Goal: Navigation & Orientation: Find specific page/section

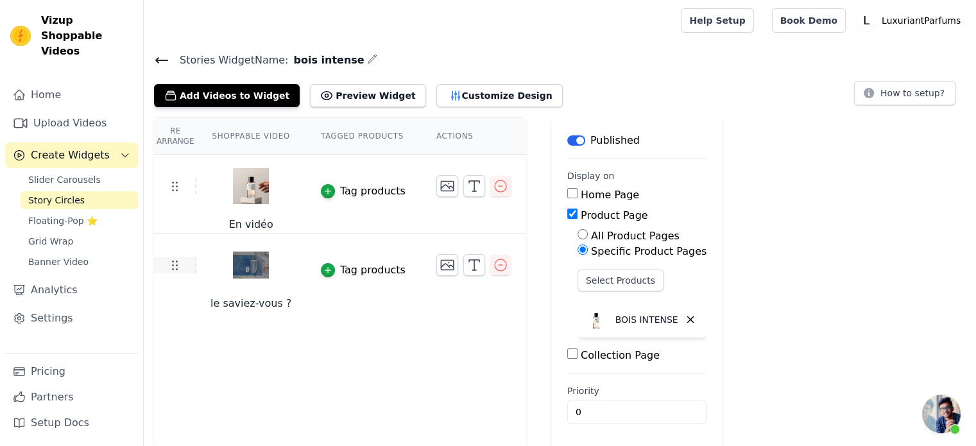
scroll to position [134, 0]
click at [493, 263] on icon "button" at bounding box center [500, 264] width 15 height 15
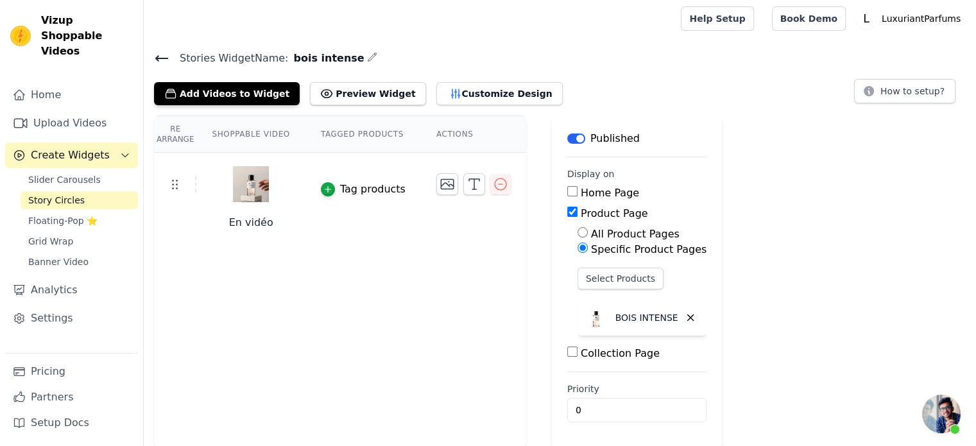
scroll to position [0, 0]
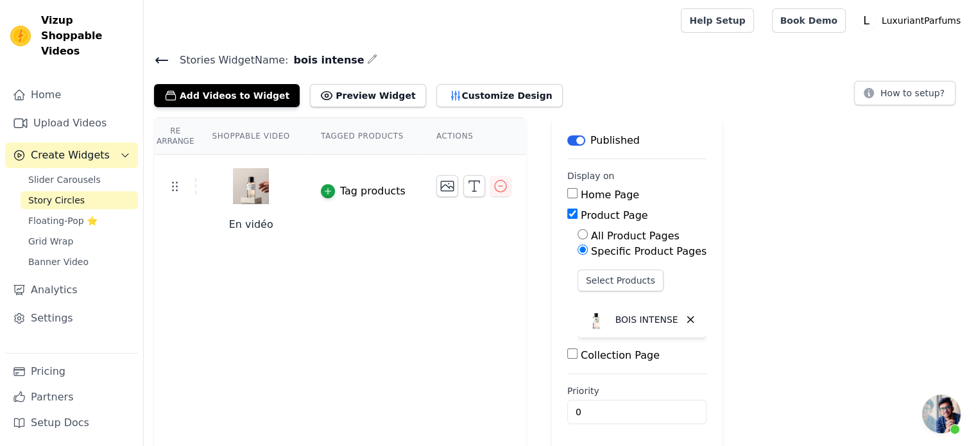
click at [42, 194] on span "Story Circles" at bounding box center [56, 200] width 56 height 13
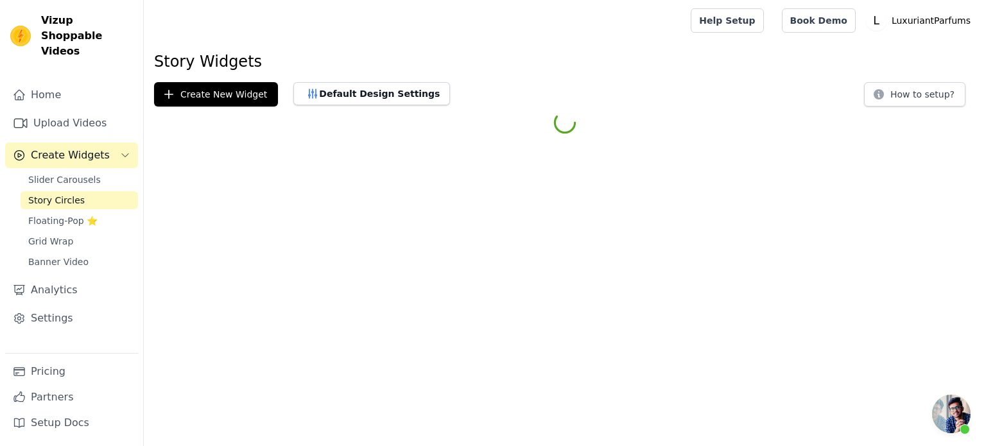
click at [42, 194] on span "Story Circles" at bounding box center [56, 200] width 56 height 13
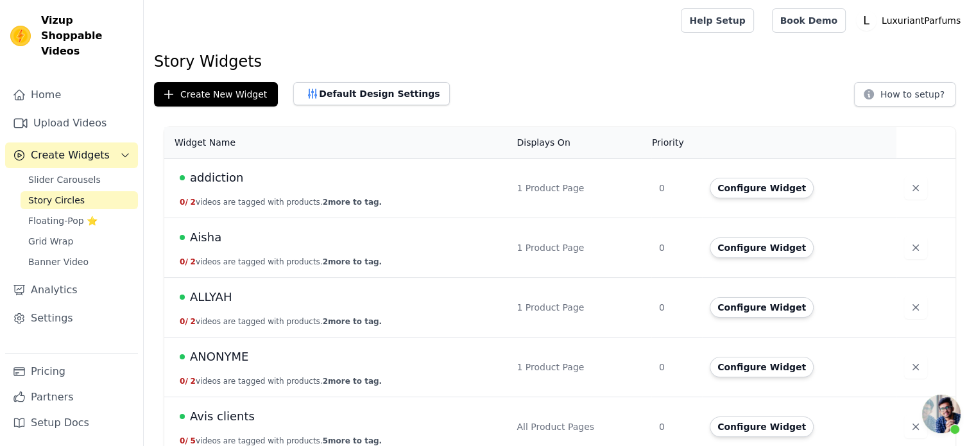
click at [273, 193] on td "addiction 0 / 2 videos are tagged with products. 2 more to tag." at bounding box center [336, 189] width 345 height 60
click at [229, 180] on span "addiction" at bounding box center [216, 178] width 53 height 18
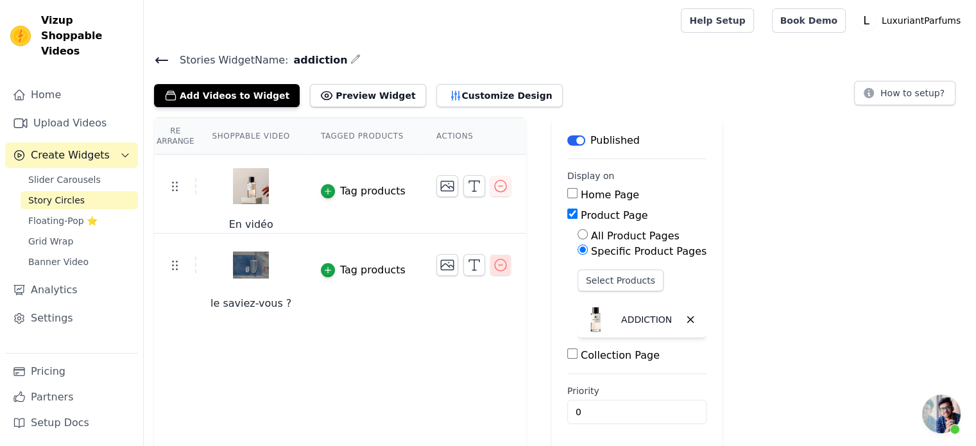
click at [495, 264] on icon "button" at bounding box center [501, 265] width 12 height 12
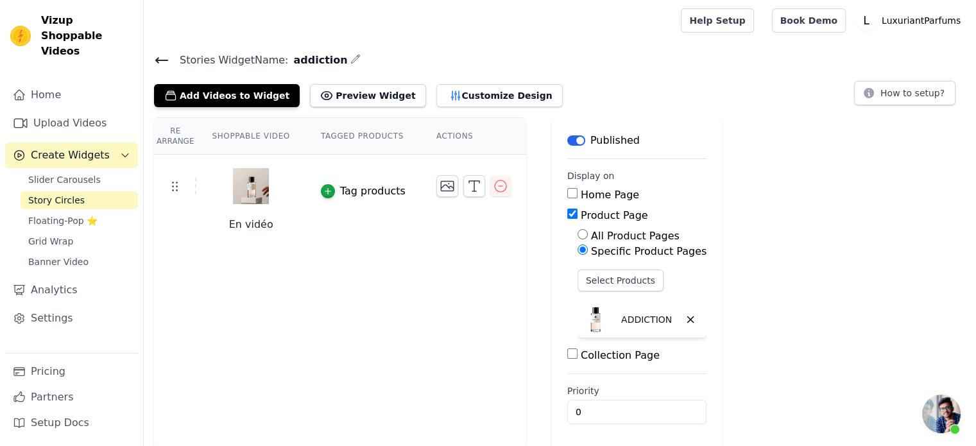
click at [64, 194] on span "Story Circles" at bounding box center [56, 200] width 56 height 13
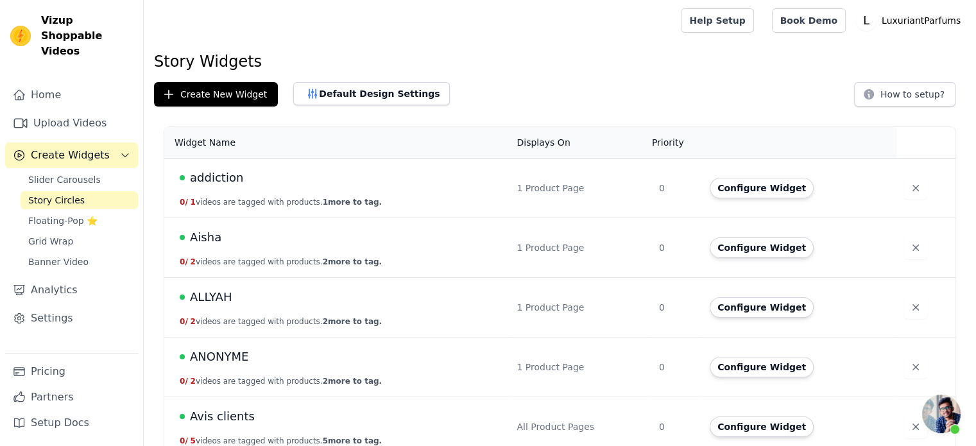
click at [231, 259] on button "0 / 2 videos are tagged with products. 2 more to tag." at bounding box center [281, 262] width 202 height 10
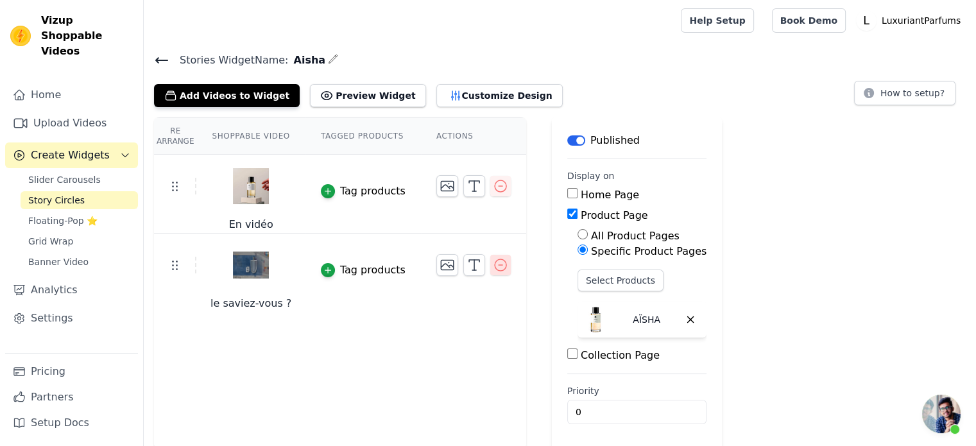
click at [493, 262] on icon "button" at bounding box center [500, 264] width 15 height 15
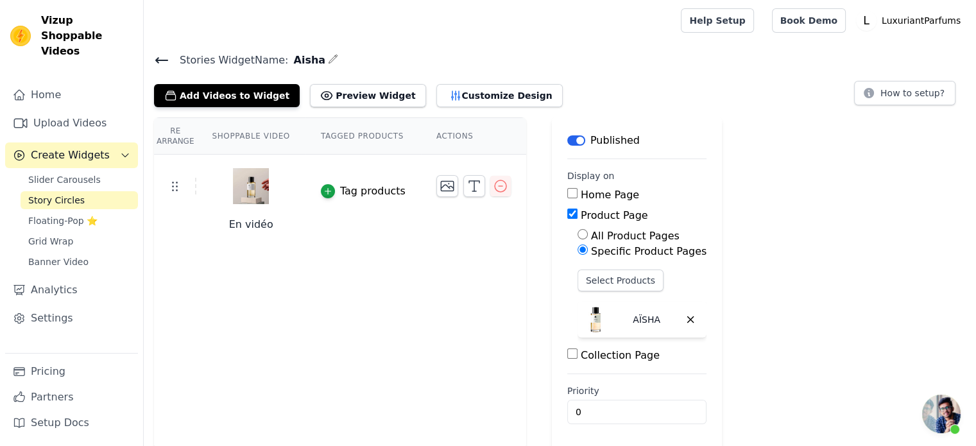
click at [55, 194] on span "Story Circles" at bounding box center [56, 200] width 56 height 13
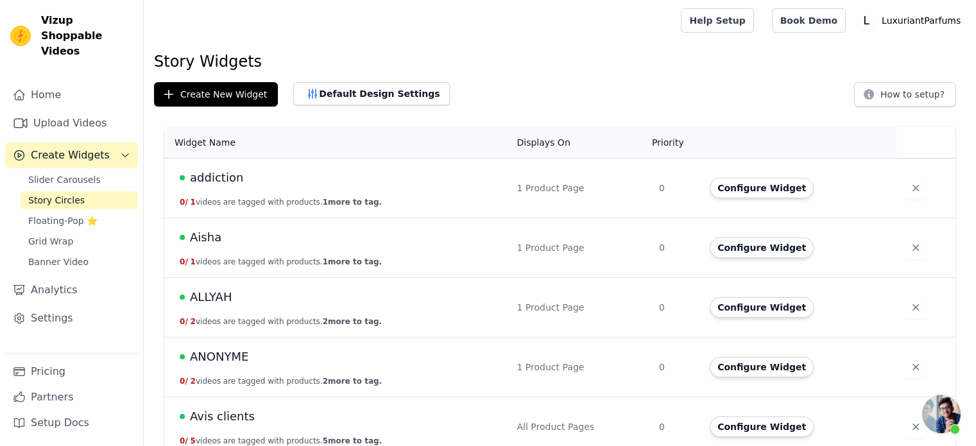
click at [229, 298] on div "ALLYAH" at bounding box center [341, 297] width 322 height 18
click at [219, 297] on span "ALLYAH" at bounding box center [211, 297] width 42 height 18
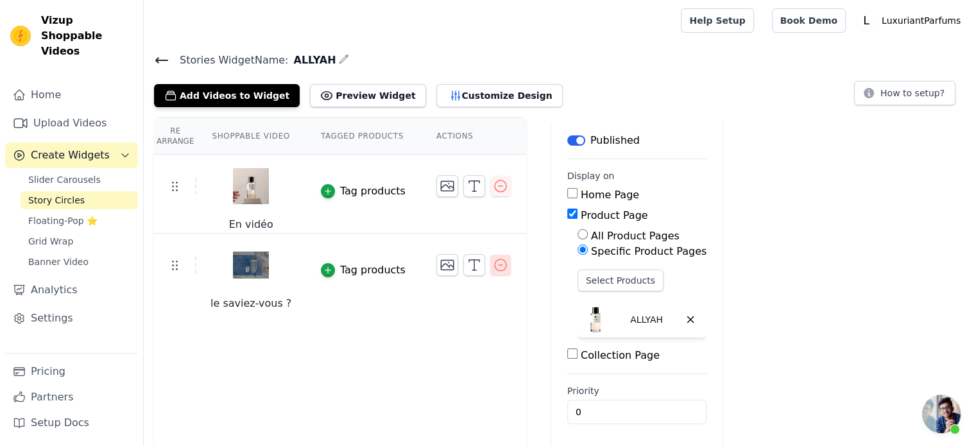
click at [495, 259] on icon "button" at bounding box center [501, 265] width 12 height 12
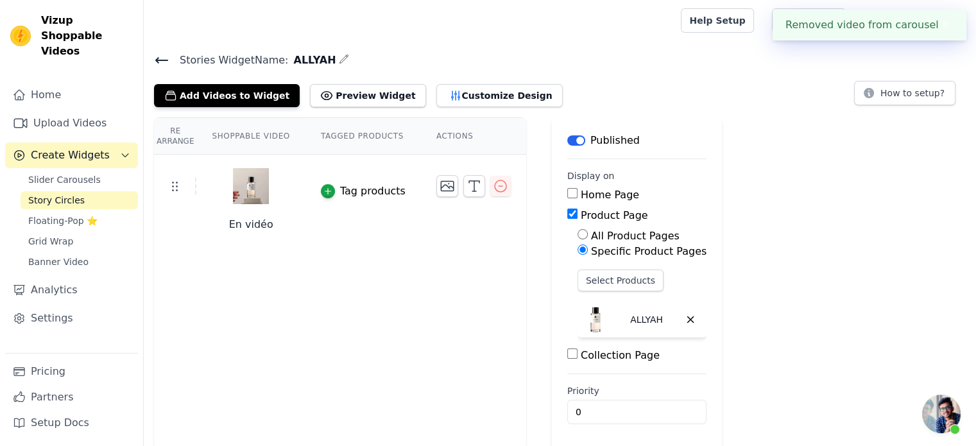
click at [58, 194] on span "Story Circles" at bounding box center [56, 200] width 56 height 13
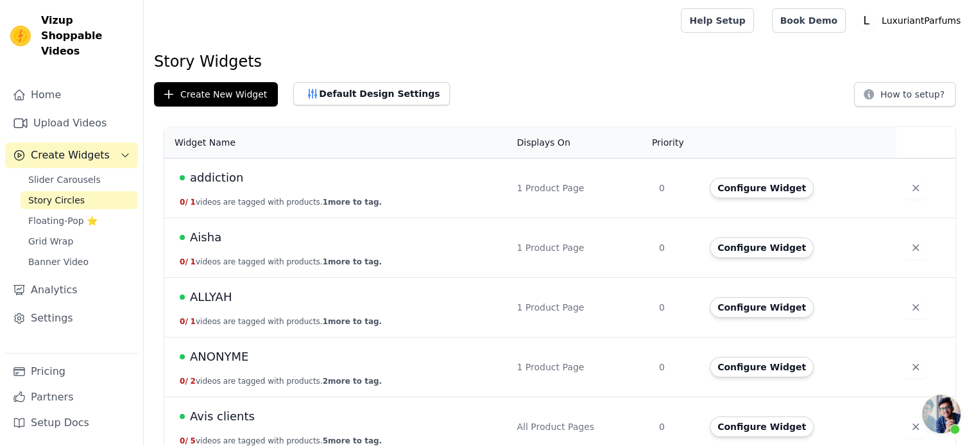
click at [214, 358] on span "ANONYME" at bounding box center [219, 357] width 58 height 18
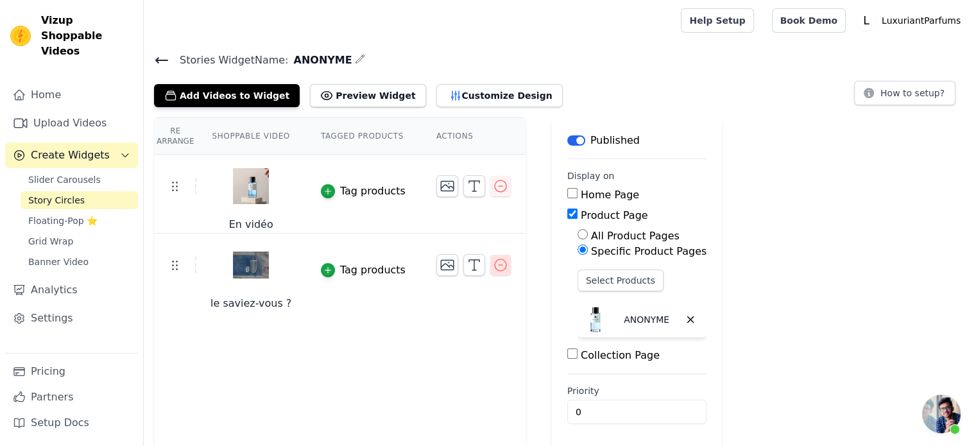
click at [493, 266] on icon "button" at bounding box center [500, 264] width 15 height 15
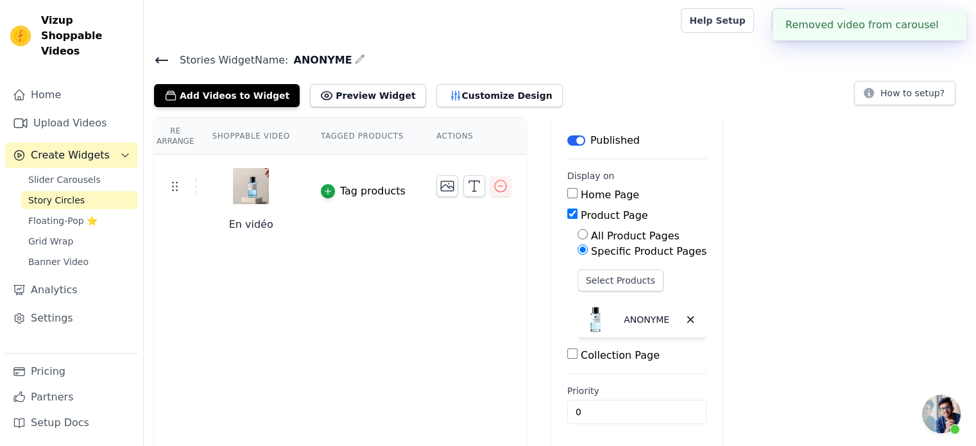
click at [57, 194] on span "Story Circles" at bounding box center [56, 200] width 56 height 13
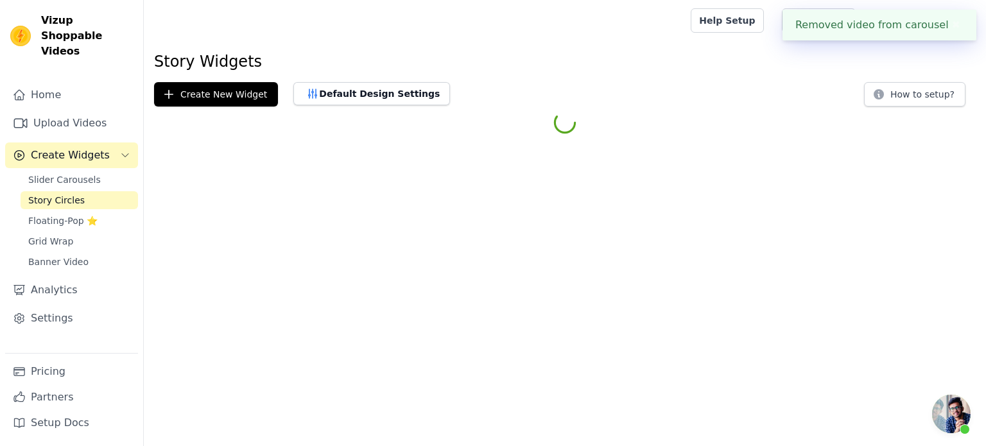
click at [57, 194] on span "Story Circles" at bounding box center [56, 200] width 56 height 13
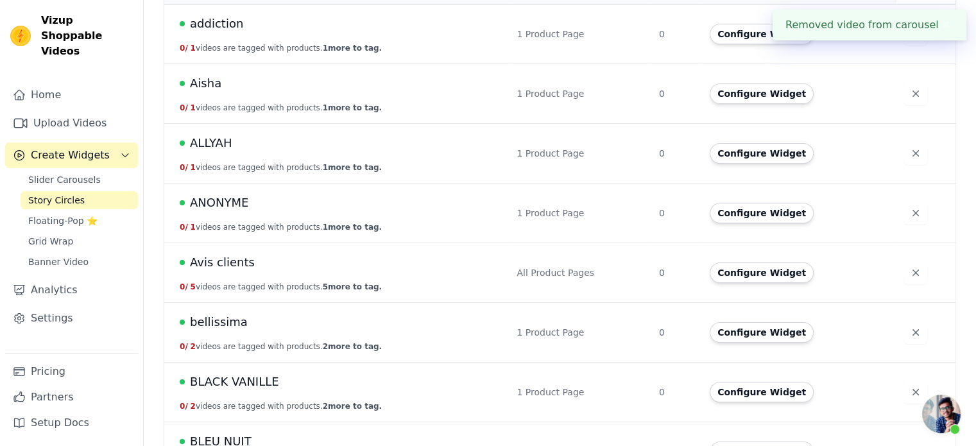
scroll to position [157, 0]
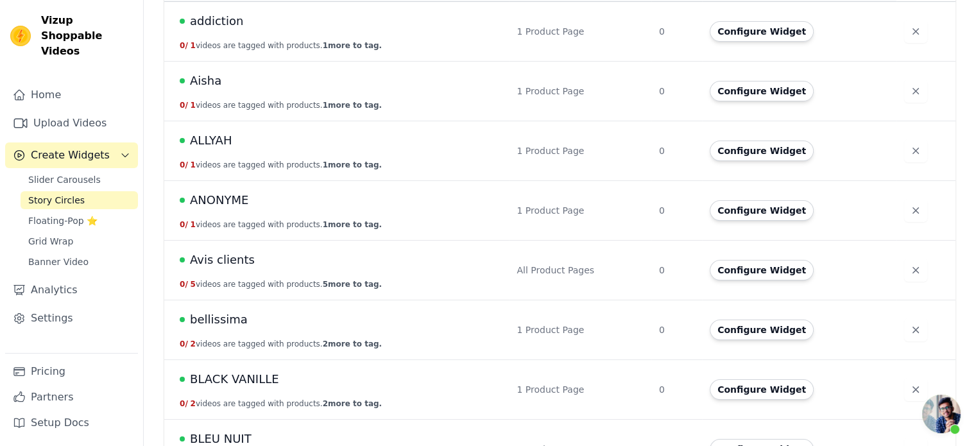
click at [251, 270] on td "Avis clients 0 / 5 videos are tagged with products. 5 more to tag." at bounding box center [336, 271] width 345 height 60
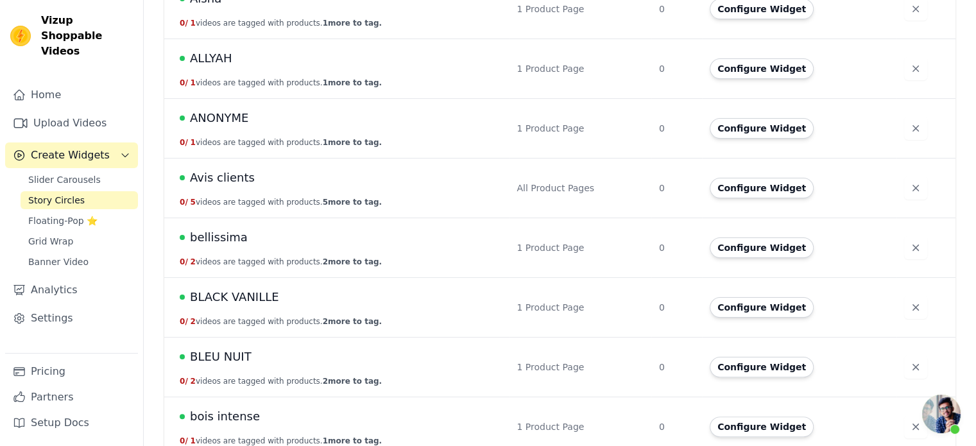
scroll to position [241, 0]
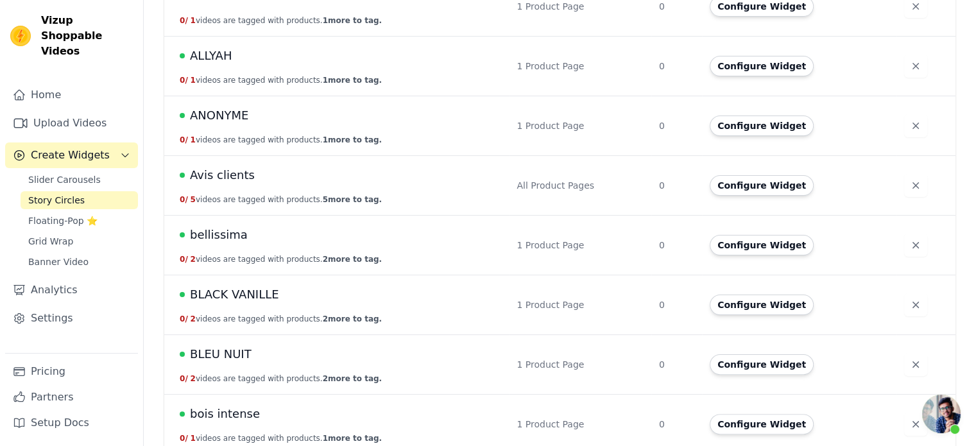
click at [209, 238] on span "bellissima" at bounding box center [219, 235] width 58 height 18
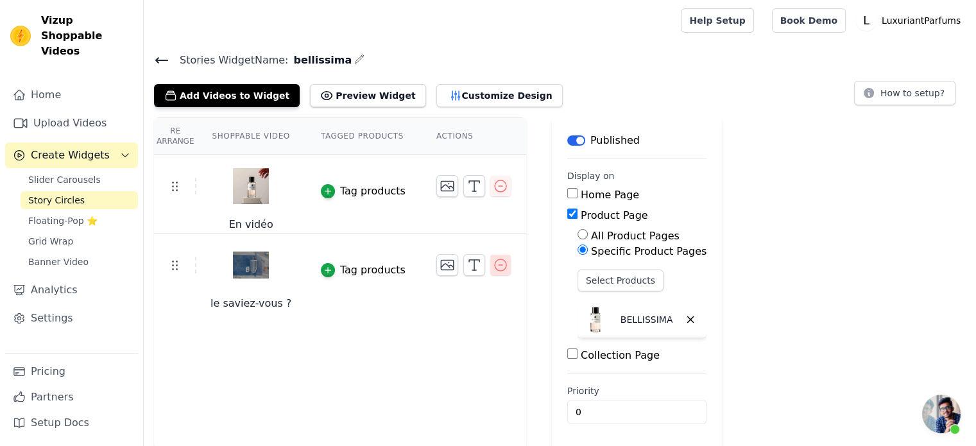
click at [490, 268] on button "button" at bounding box center [500, 265] width 21 height 21
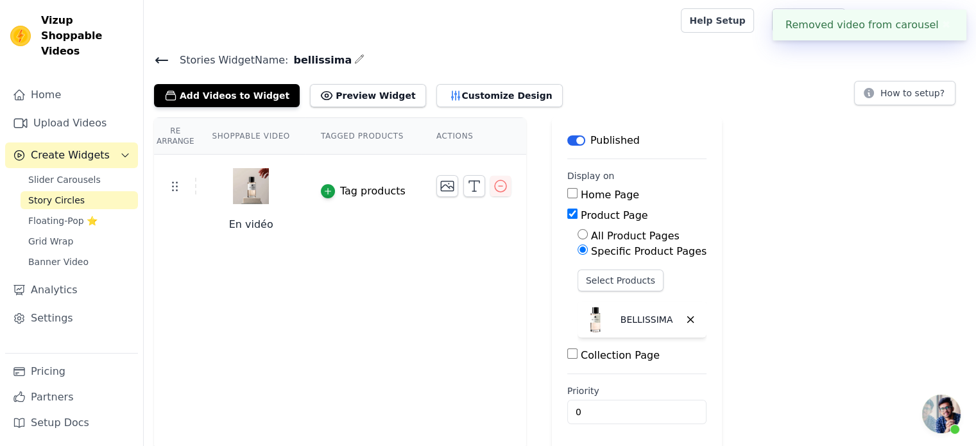
click at [60, 194] on span "Story Circles" at bounding box center [56, 200] width 56 height 13
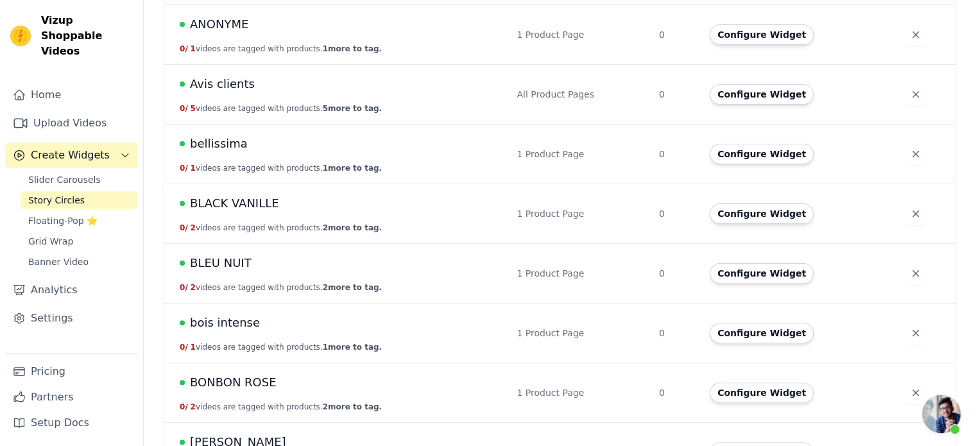
scroll to position [344, 0]
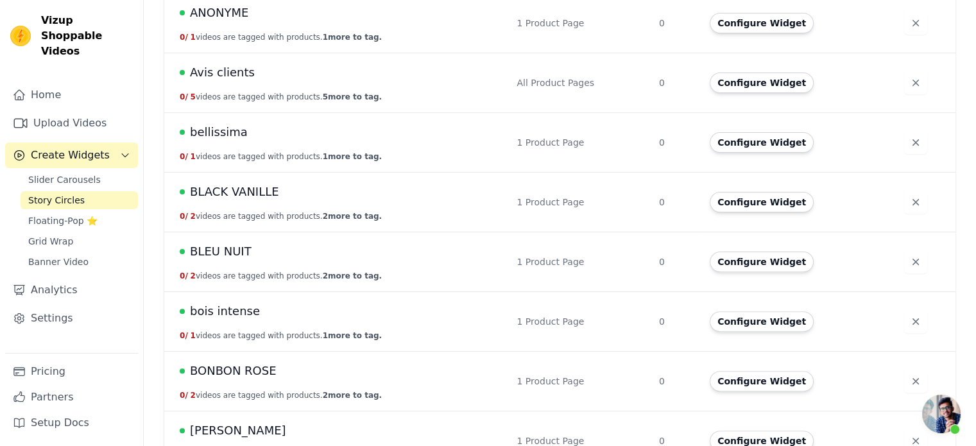
click at [235, 217] on button "0 / 2 videos are tagged with products. 2 more to tag." at bounding box center [281, 216] width 202 height 10
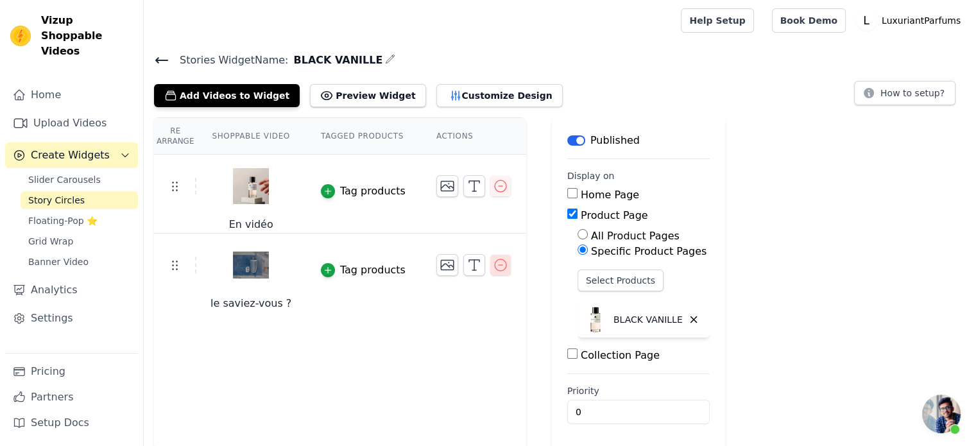
click at [493, 267] on icon "button" at bounding box center [500, 264] width 15 height 15
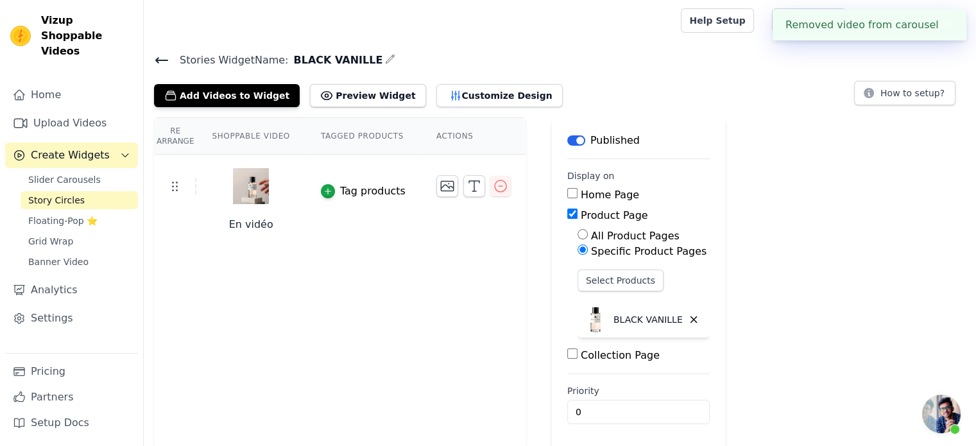
click at [48, 194] on span "Story Circles" at bounding box center [56, 200] width 56 height 13
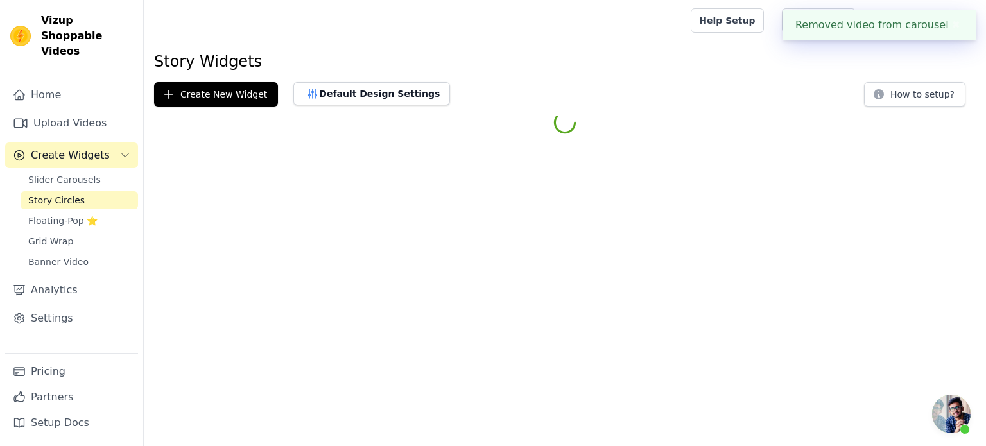
click at [48, 194] on span "Story Circles" at bounding box center [56, 200] width 56 height 13
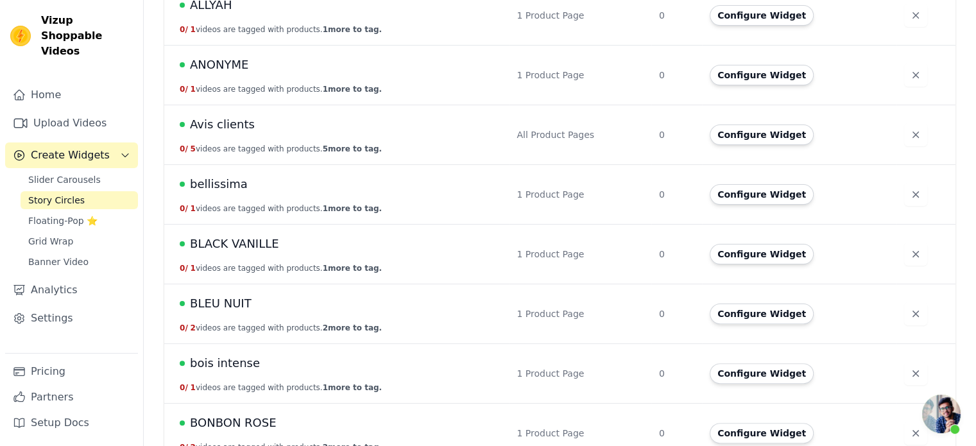
scroll to position [429, 0]
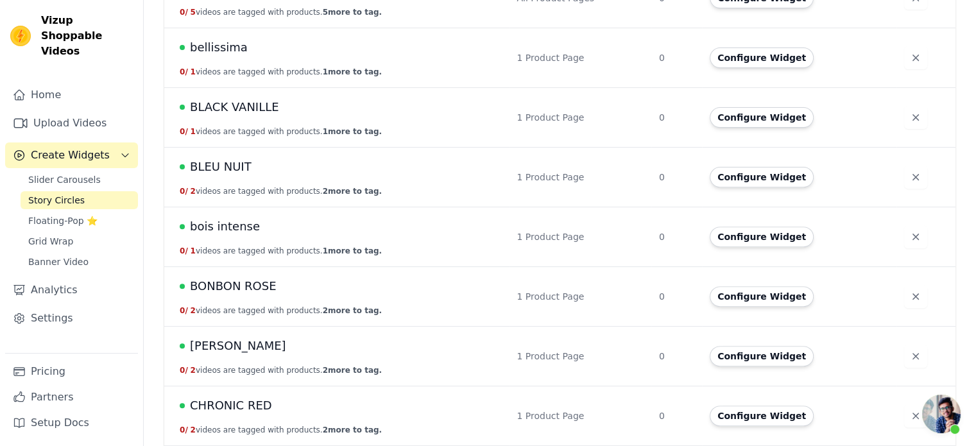
click at [222, 194] on button "0 / 2 videos are tagged with products. 2 more to tag." at bounding box center [281, 191] width 202 height 10
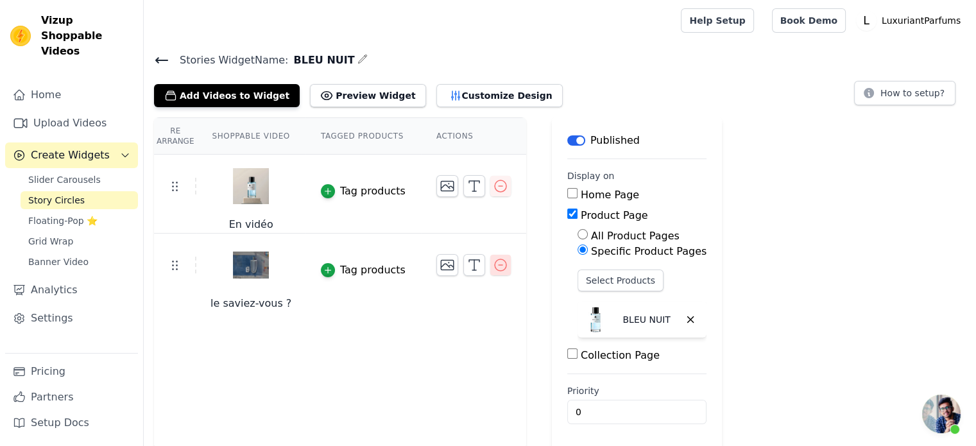
click at [495, 264] on icon "button" at bounding box center [501, 265] width 12 height 12
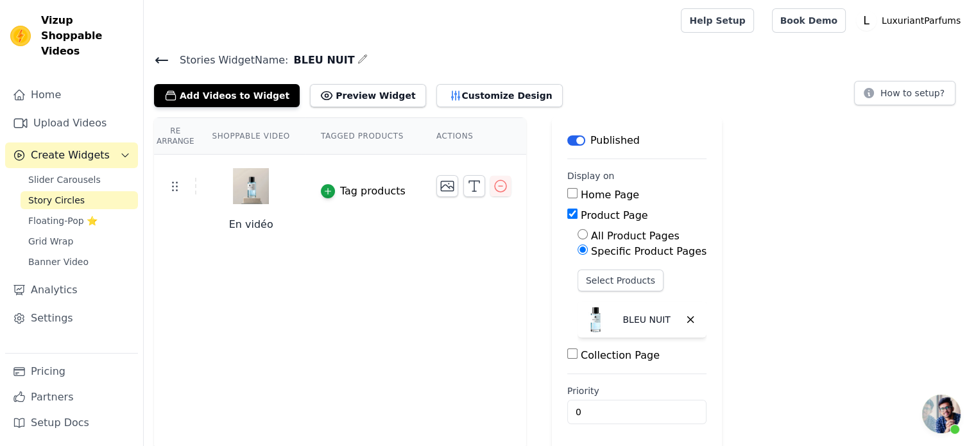
click at [69, 194] on span "Story Circles" at bounding box center [56, 200] width 56 height 13
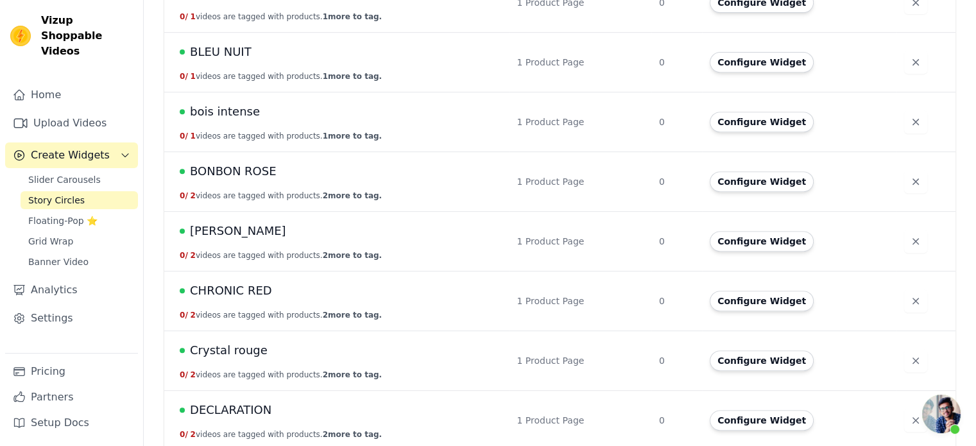
scroll to position [547, 0]
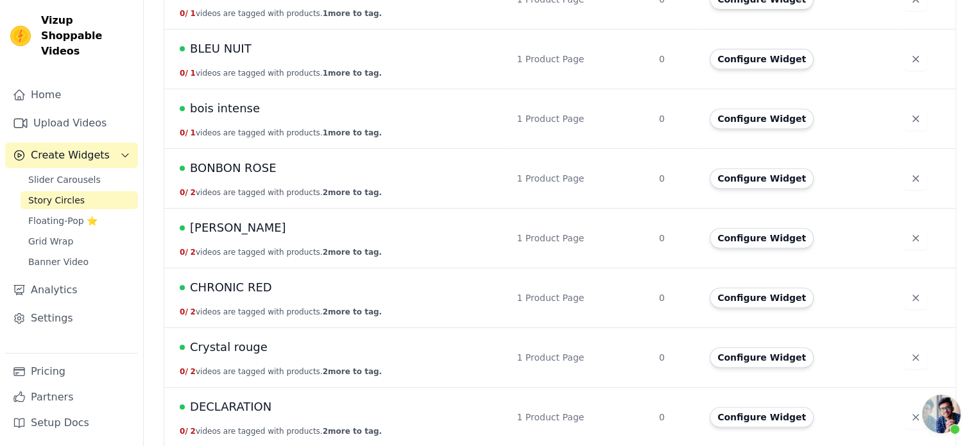
click at [250, 173] on span "BONBON ROSE" at bounding box center [233, 168] width 87 height 18
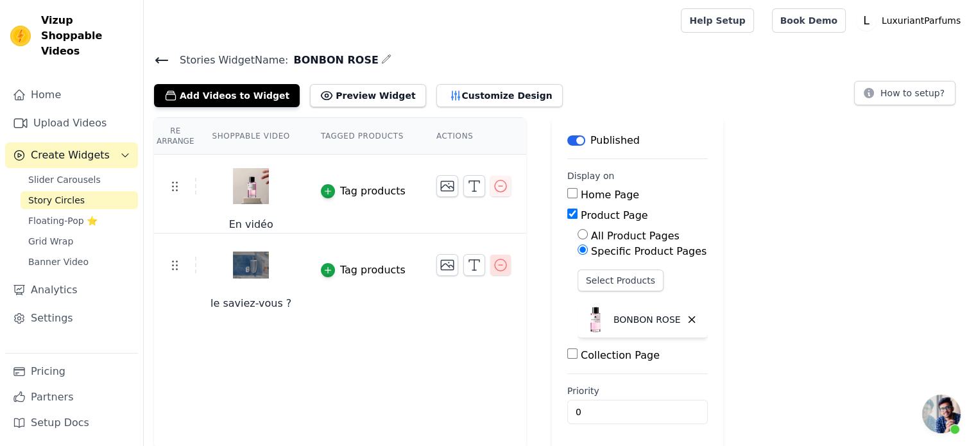
click at [493, 266] on icon "button" at bounding box center [500, 264] width 15 height 15
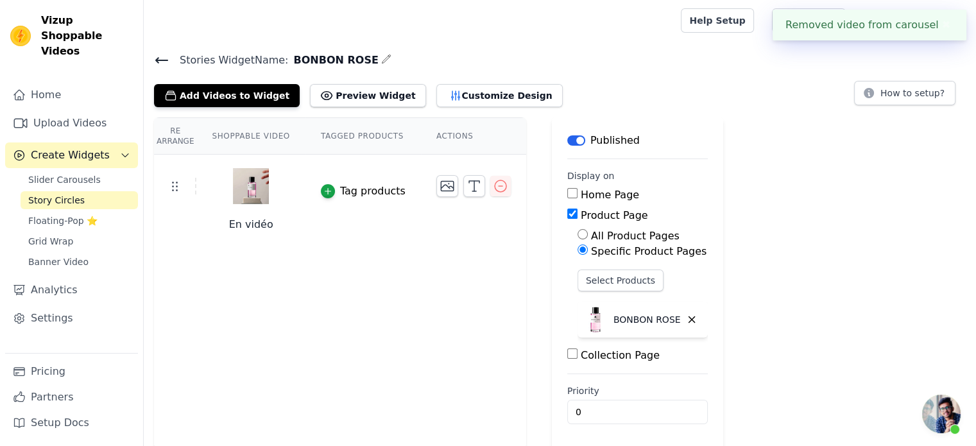
click at [43, 194] on span "Story Circles" at bounding box center [56, 200] width 56 height 13
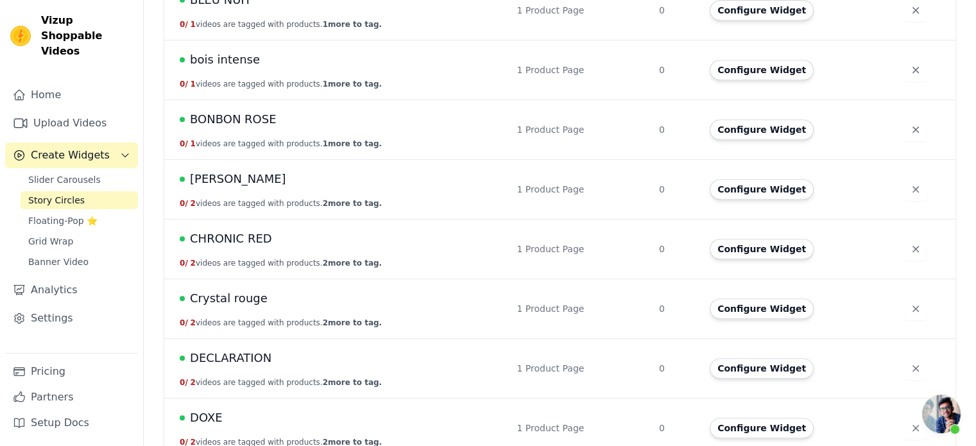
scroll to position [614, 0]
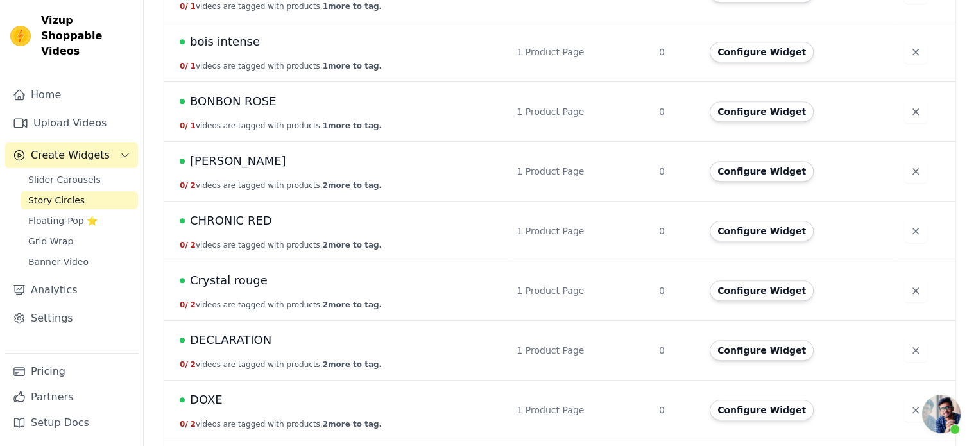
click at [211, 168] on span "[PERSON_NAME]" at bounding box center [238, 161] width 96 height 18
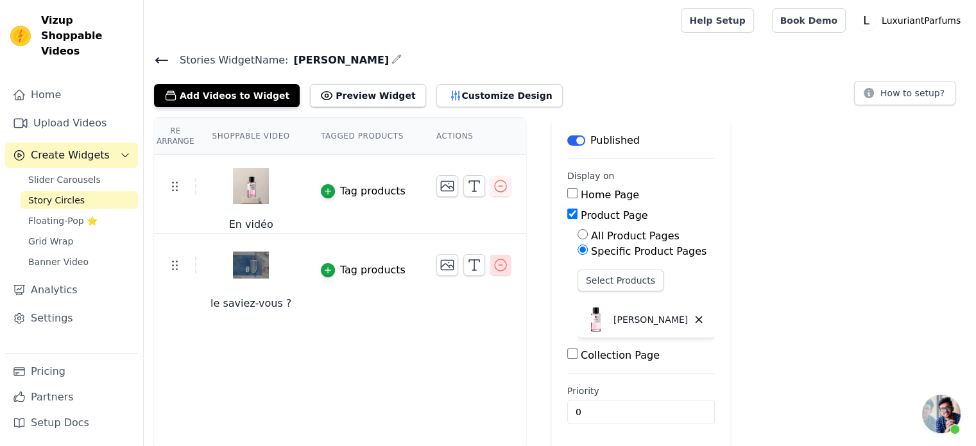
click at [495, 268] on icon "button" at bounding box center [501, 265] width 12 height 12
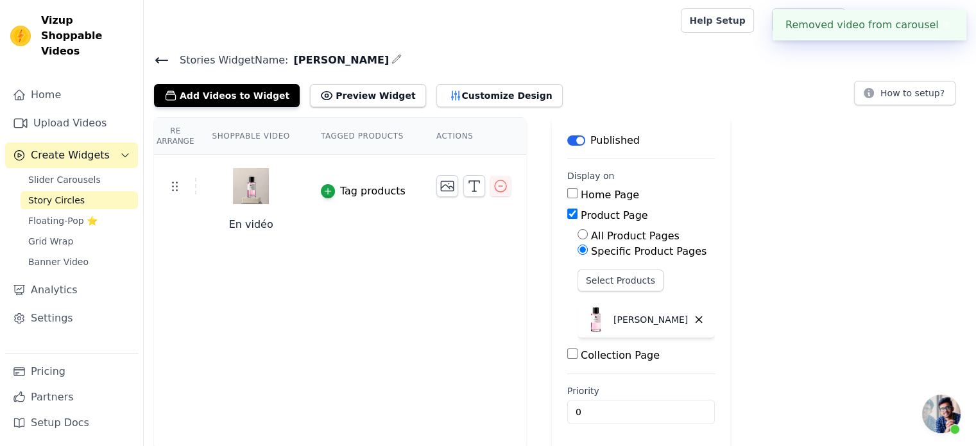
click at [49, 191] on link "Story Circles" at bounding box center [79, 200] width 117 height 18
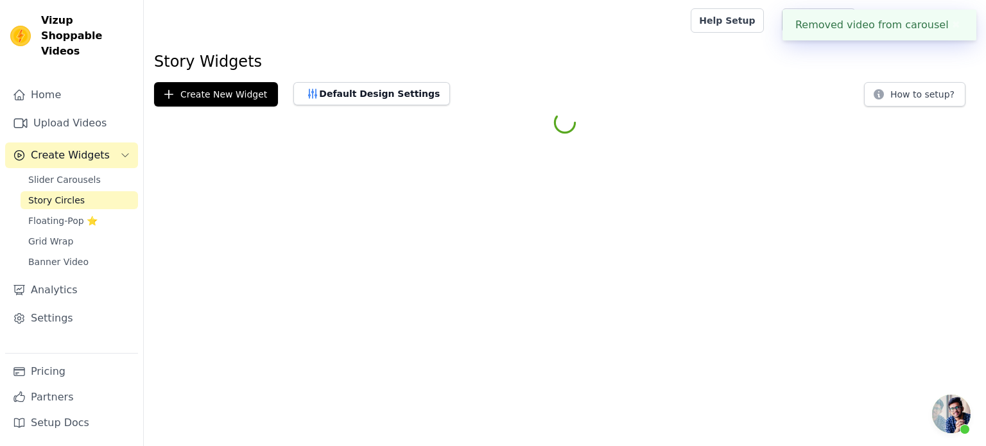
click at [49, 191] on link "Story Circles" at bounding box center [79, 200] width 117 height 18
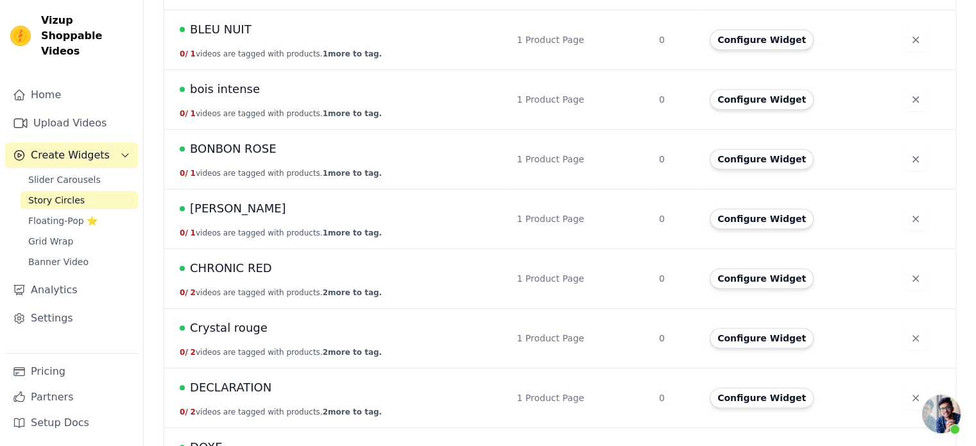
scroll to position [570, 0]
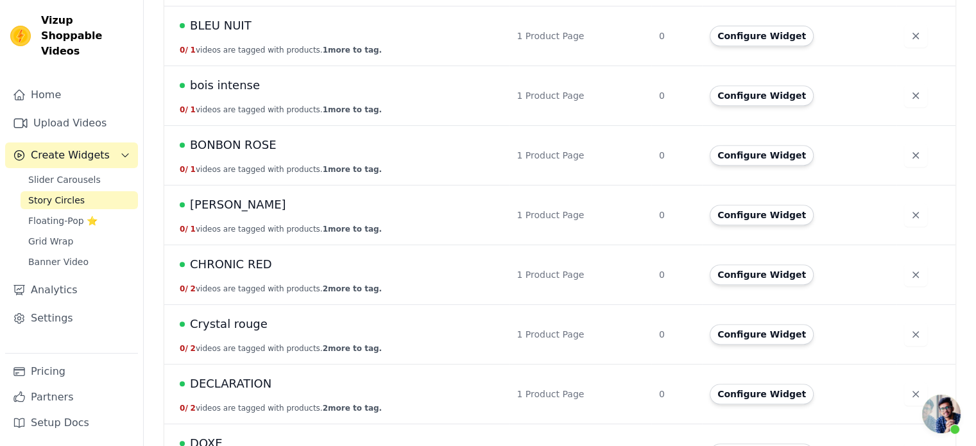
click at [241, 263] on span "CHRONIC RED" at bounding box center [231, 264] width 82 height 18
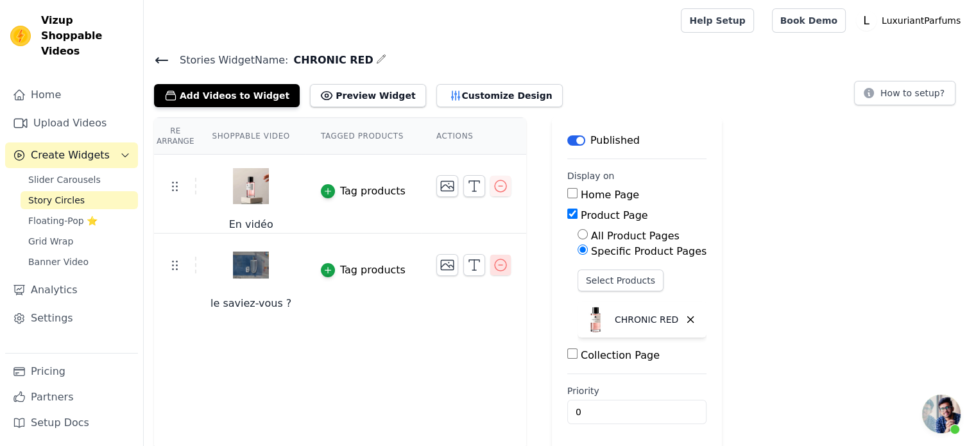
click at [493, 257] on icon "button" at bounding box center [500, 264] width 15 height 15
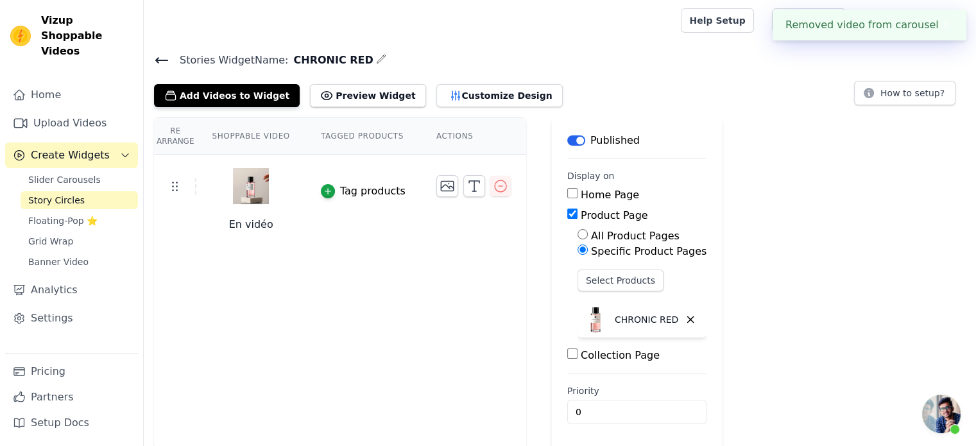
drag, startPoint x: 481, startPoint y: 257, endPoint x: 245, endPoint y: 265, distance: 237.0
click at [245, 265] on div "Re Arrange Shoppable Video Tagged Products Actions En vidéo Tag products Save V…" at bounding box center [560, 283] width 833 height 333
click at [61, 194] on span "Story Circles" at bounding box center [56, 200] width 56 height 13
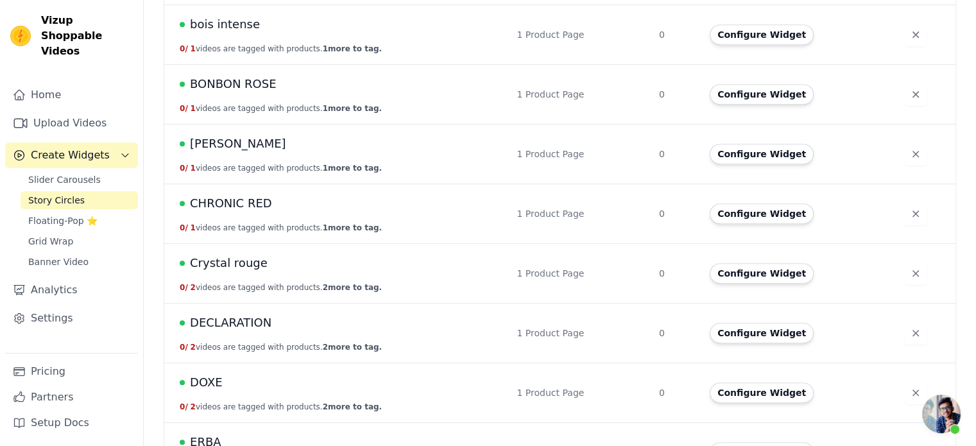
scroll to position [747, 0]
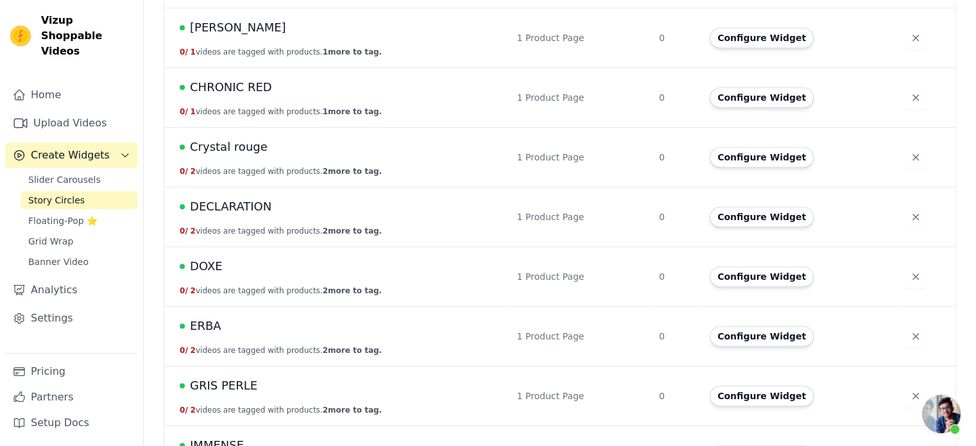
click at [243, 145] on span "Crystal rouge" at bounding box center [229, 147] width 78 height 18
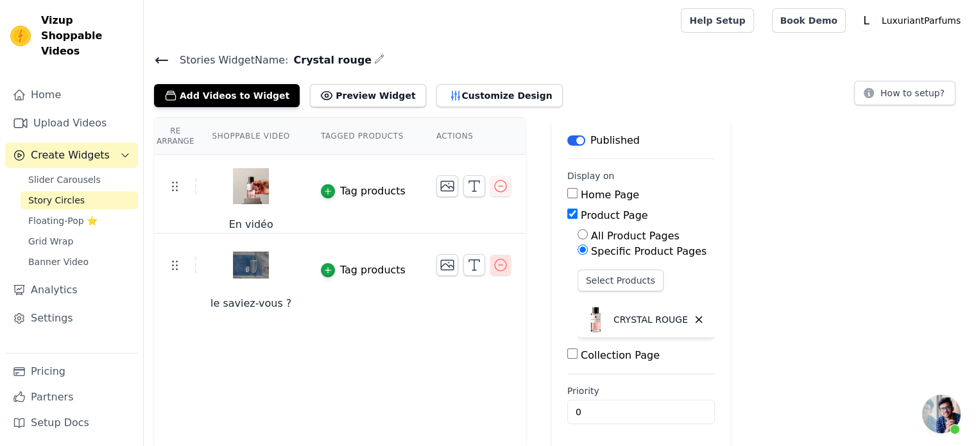
click at [493, 262] on icon "button" at bounding box center [500, 264] width 15 height 15
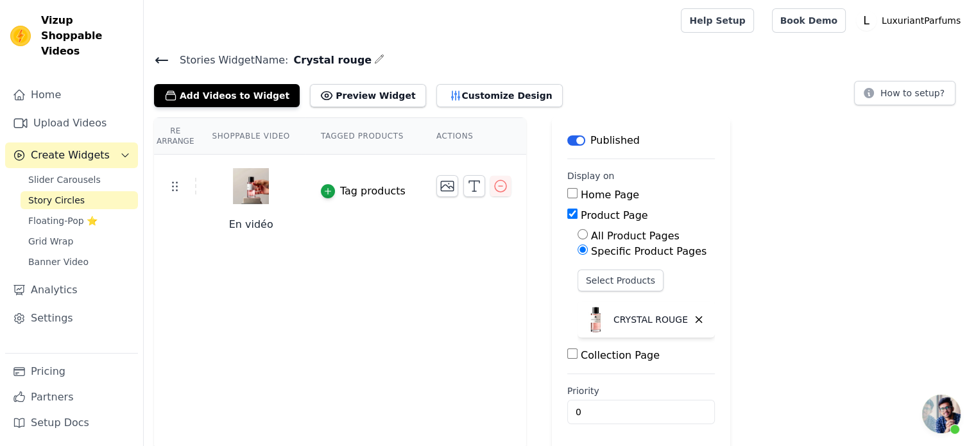
click at [64, 194] on span "Story Circles" at bounding box center [56, 200] width 56 height 13
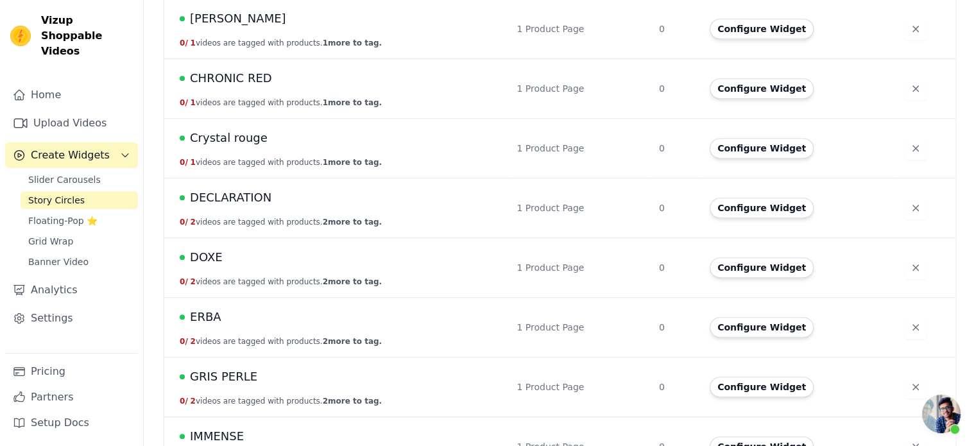
scroll to position [757, 0]
click at [241, 197] on span "DECLARATION" at bounding box center [231, 197] width 82 height 18
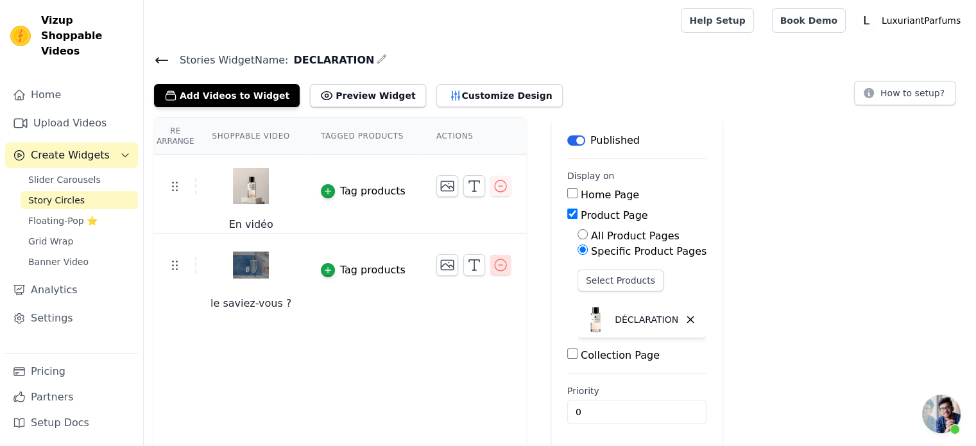
click at [493, 268] on icon "button" at bounding box center [500, 264] width 15 height 15
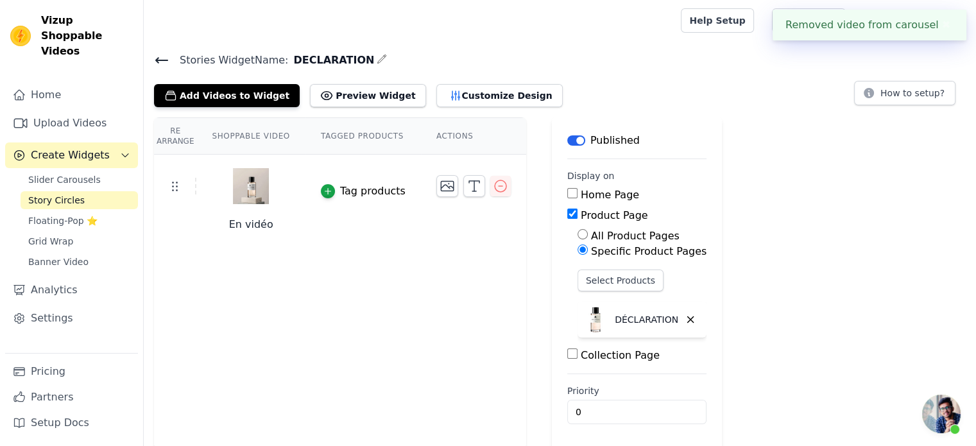
click at [53, 194] on span "Story Circles" at bounding box center [56, 200] width 56 height 13
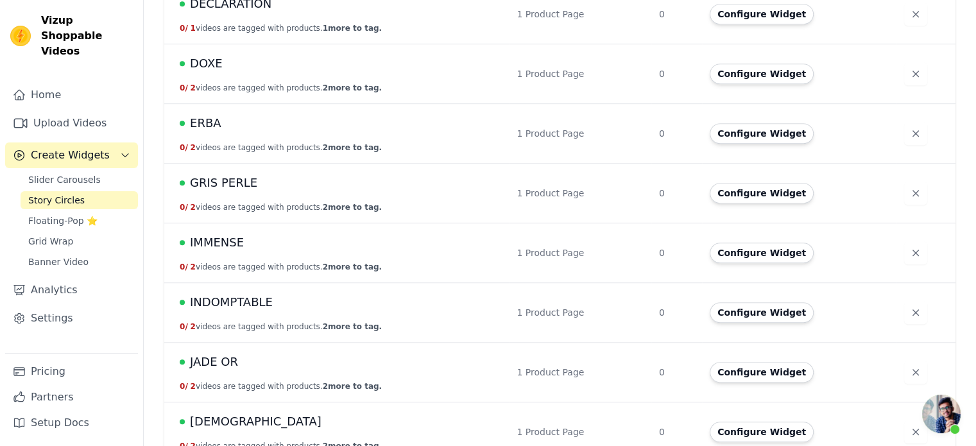
scroll to position [865, 0]
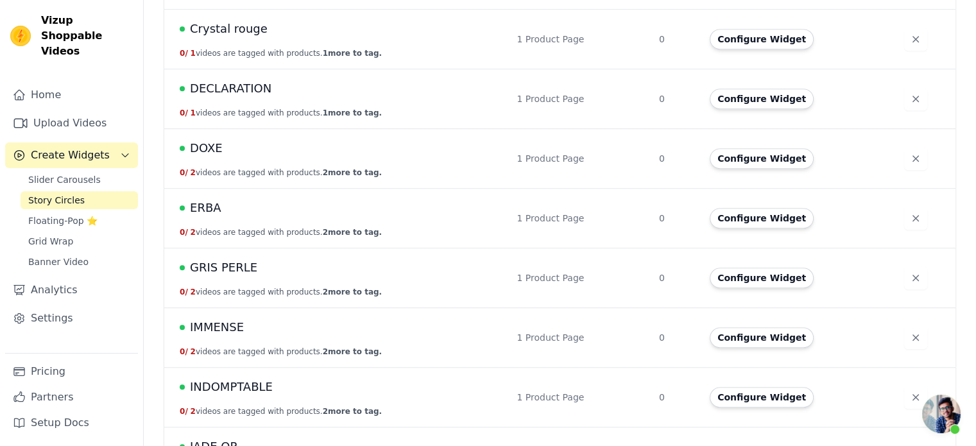
click at [193, 144] on span "DOXE" at bounding box center [206, 148] width 33 height 18
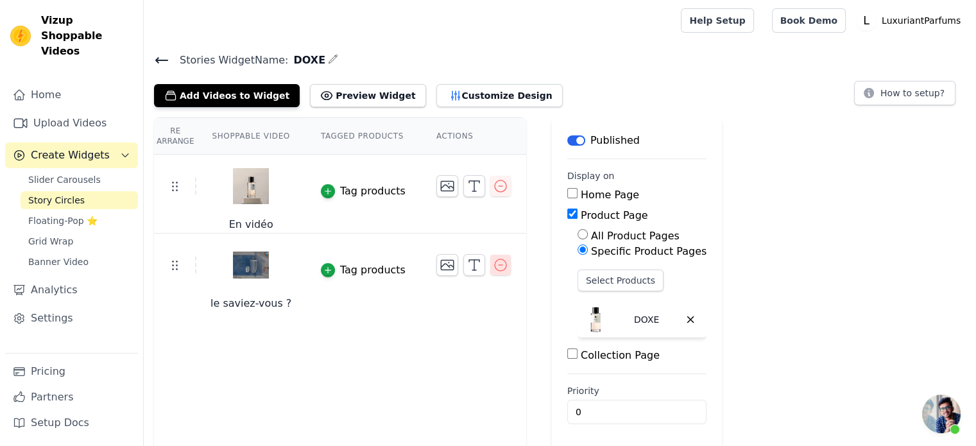
click at [493, 267] on icon "button" at bounding box center [500, 264] width 15 height 15
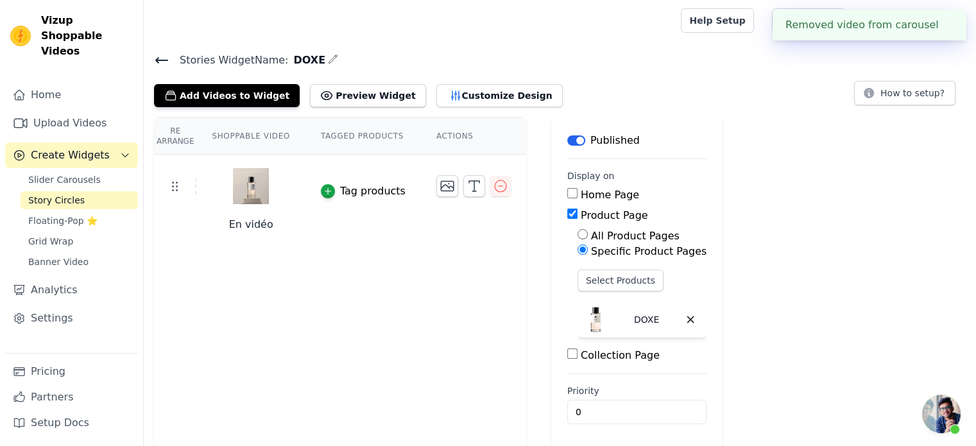
click at [56, 194] on span "Story Circles" at bounding box center [56, 200] width 56 height 13
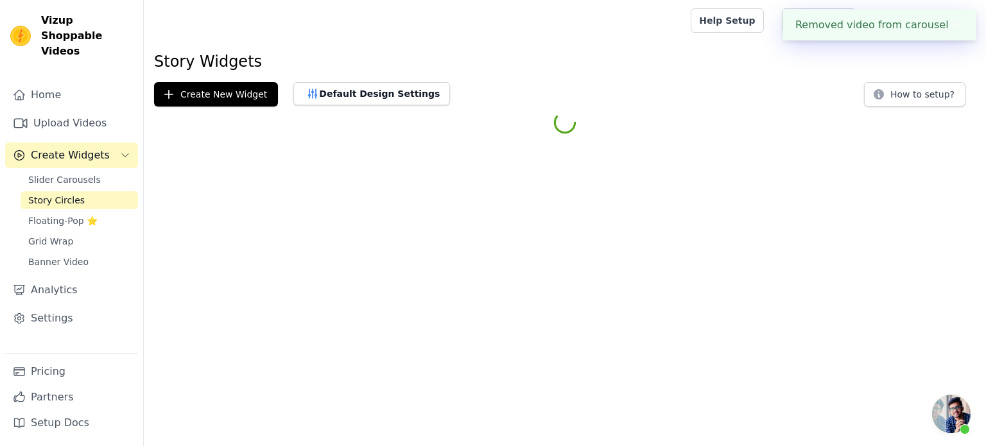
click at [56, 194] on span "Story Circles" at bounding box center [56, 200] width 56 height 13
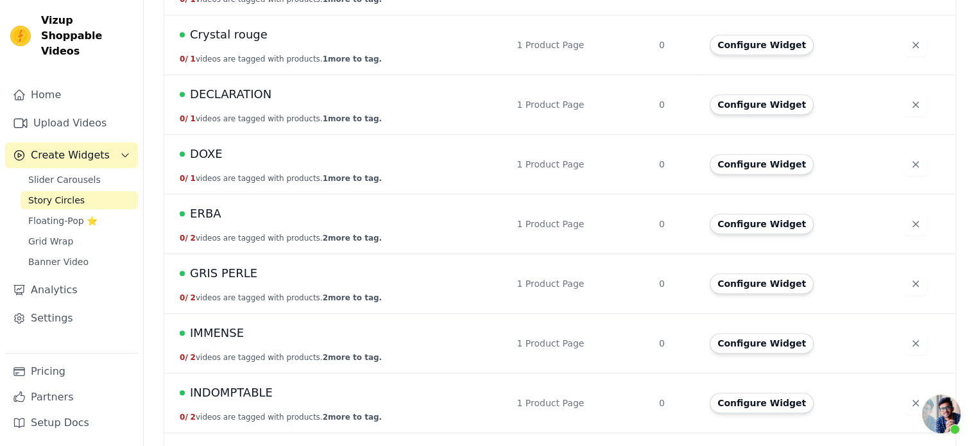
scroll to position [860, 0]
click at [210, 211] on span "ERBA" at bounding box center [205, 213] width 31 height 18
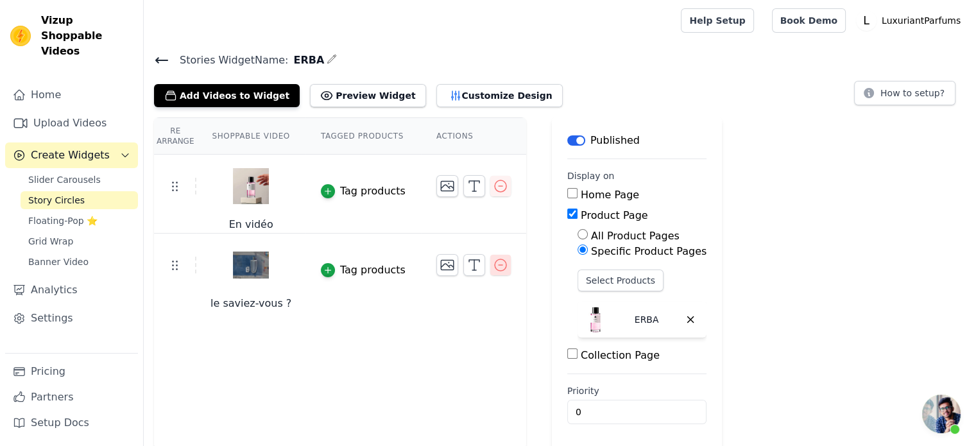
click at [493, 266] on icon "button" at bounding box center [500, 264] width 15 height 15
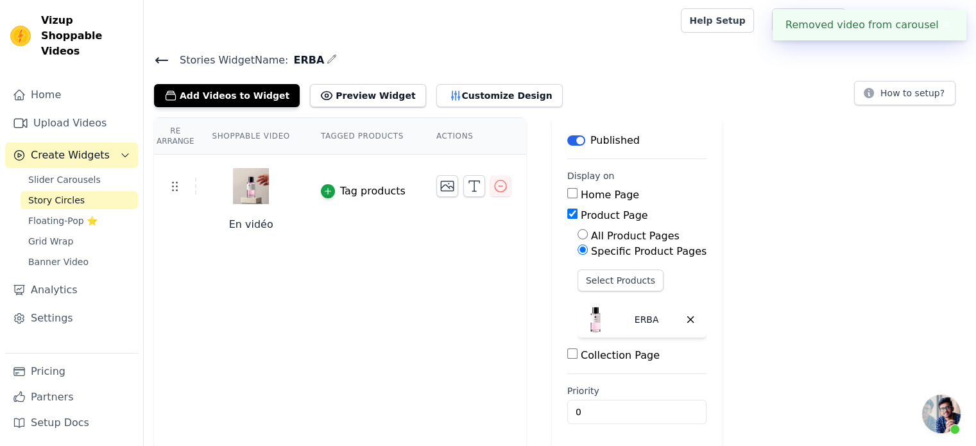
click at [51, 194] on span "Story Circles" at bounding box center [56, 200] width 56 height 13
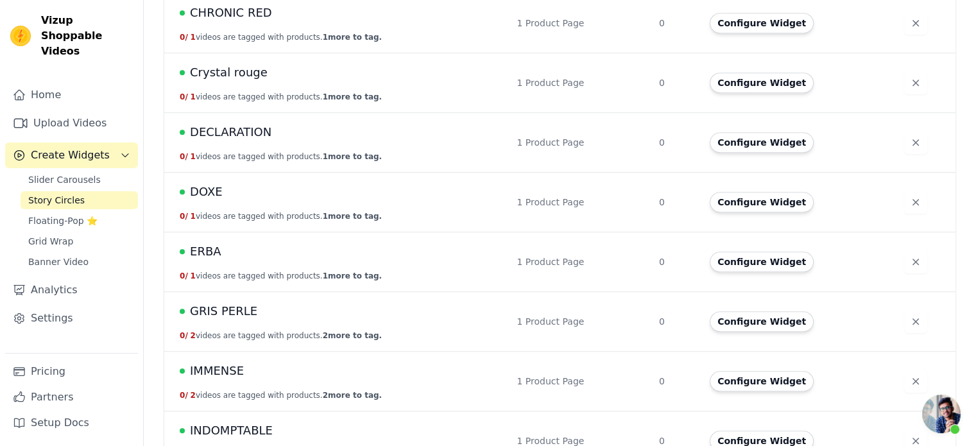
scroll to position [949, 0]
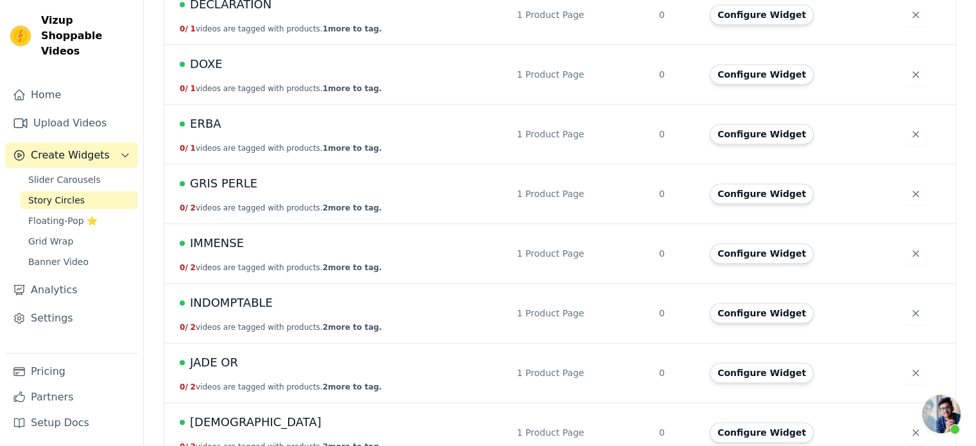
click at [244, 184] on span "GRIS PERLE" at bounding box center [223, 184] width 67 height 18
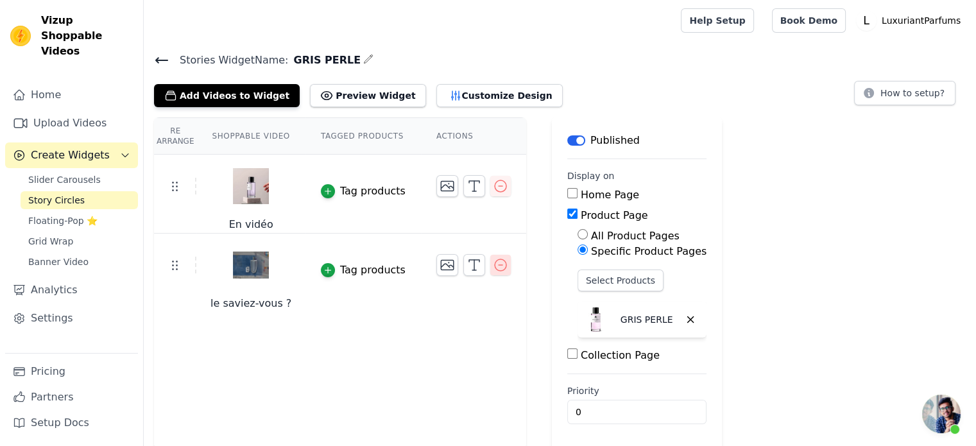
click at [493, 267] on icon "button" at bounding box center [500, 264] width 15 height 15
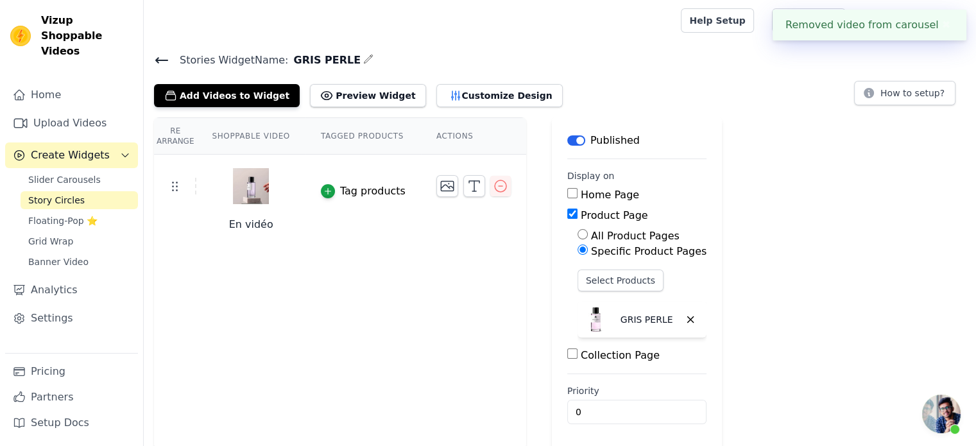
click at [77, 191] on link "Story Circles" at bounding box center [79, 200] width 117 height 18
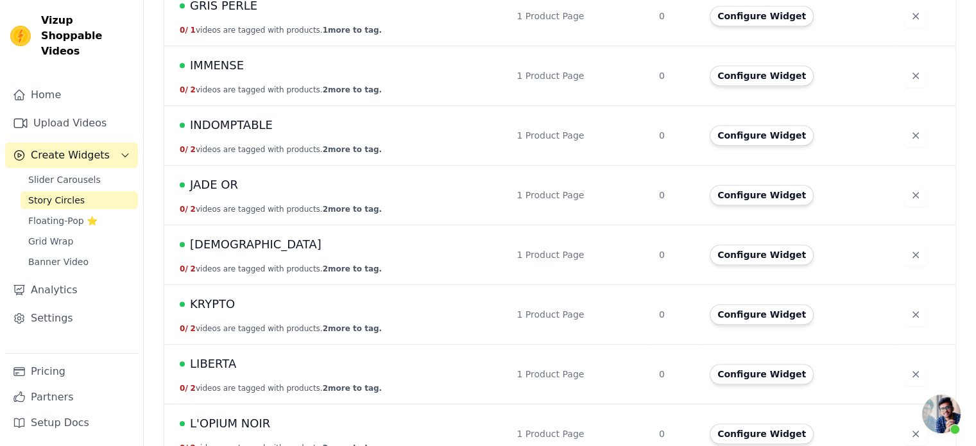
scroll to position [1135, 0]
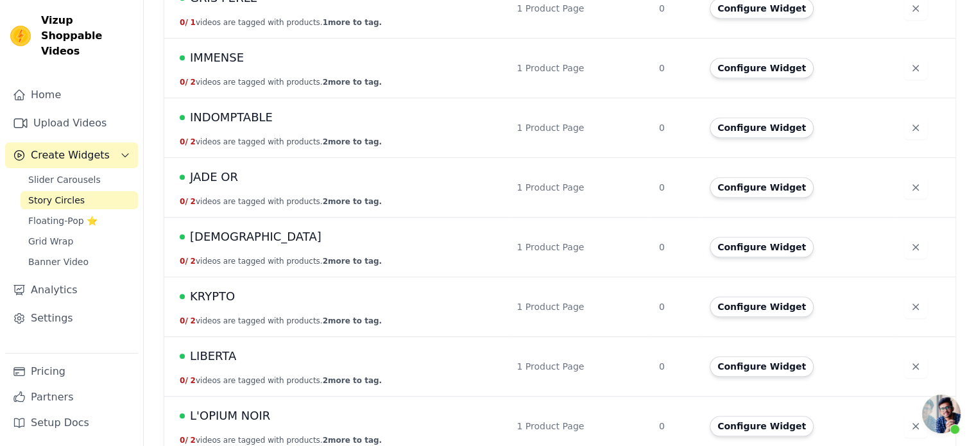
click at [218, 67] on td "IMMENSE 0 / 2 videos are tagged with products. 2 more to tag." at bounding box center [336, 69] width 345 height 60
click at [218, 56] on span "IMMENSE" at bounding box center [217, 58] width 54 height 18
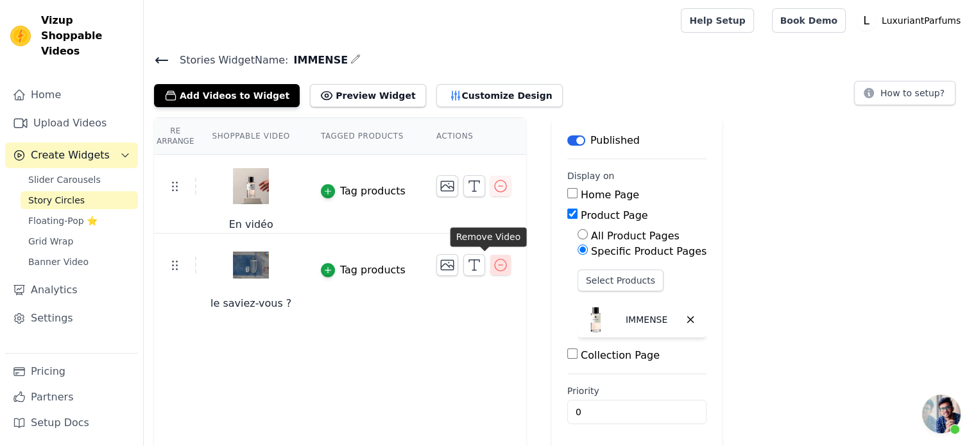
click at [493, 267] on icon "button" at bounding box center [500, 264] width 15 height 15
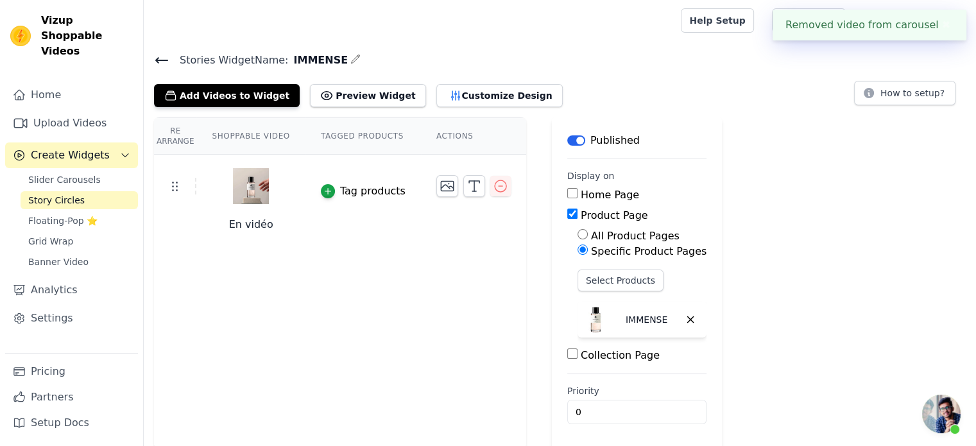
click at [51, 194] on span "Story Circles" at bounding box center [56, 200] width 56 height 13
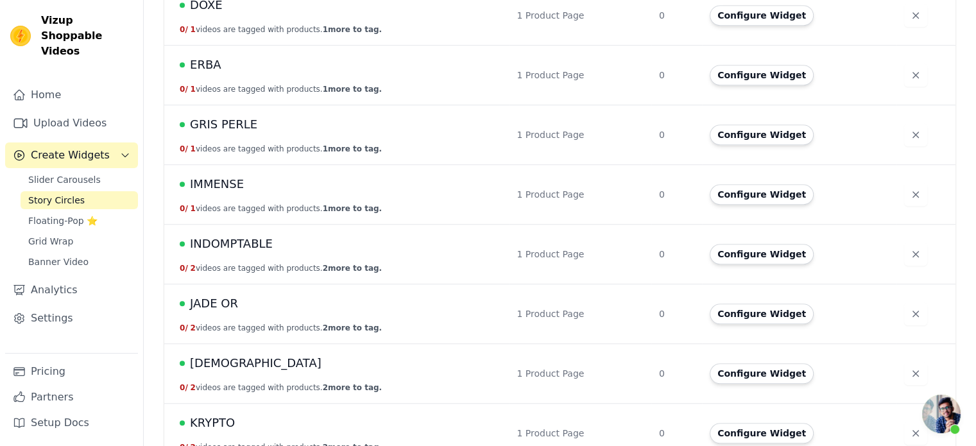
scroll to position [1014, 0]
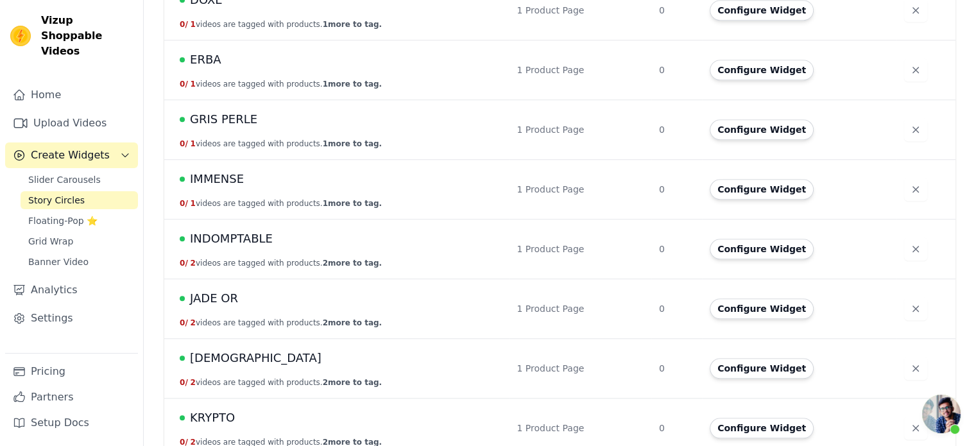
click at [238, 241] on span "INDOMPTABLE" at bounding box center [231, 239] width 83 height 18
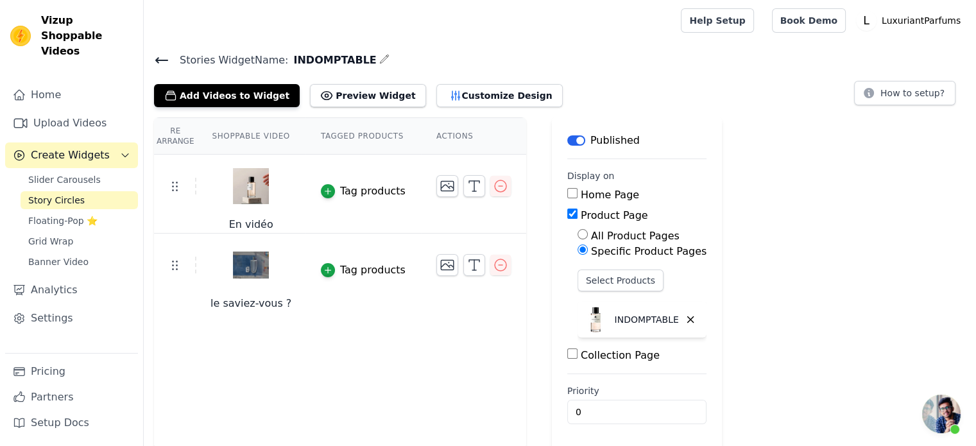
click at [471, 261] on div at bounding box center [473, 265] width 74 height 22
click at [493, 263] on icon "button" at bounding box center [500, 264] width 15 height 15
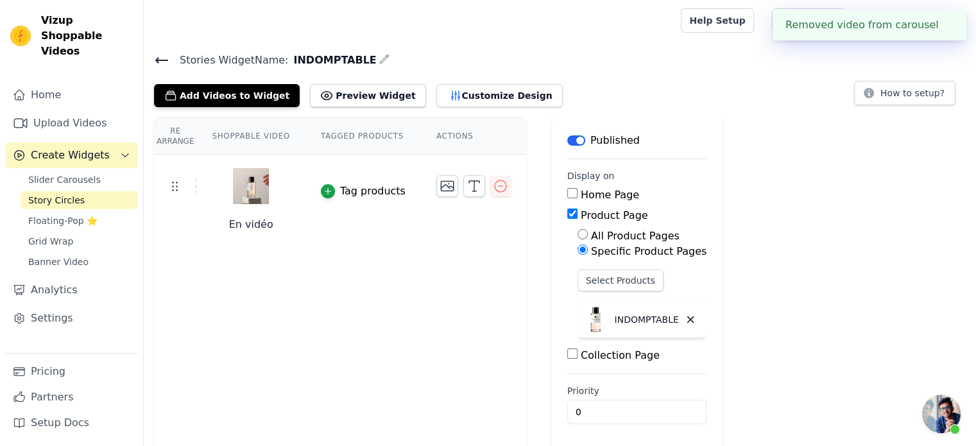
click at [77, 191] on link "Story Circles" at bounding box center [79, 200] width 117 height 18
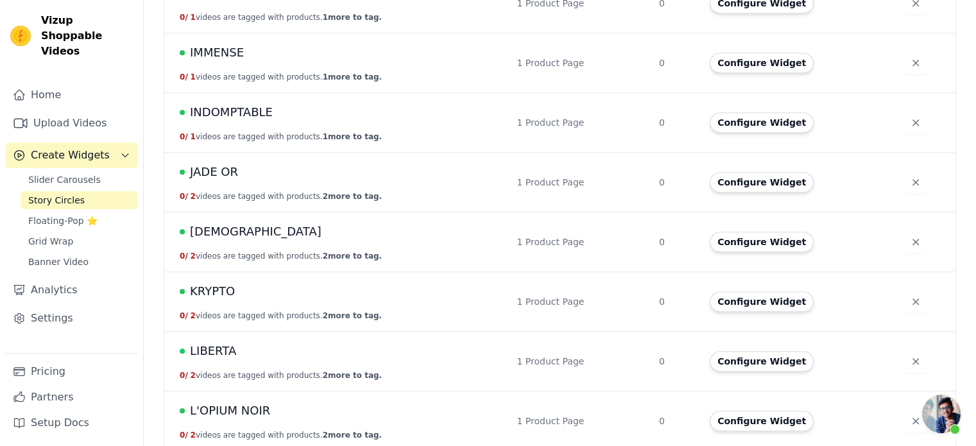
scroll to position [1159, 0]
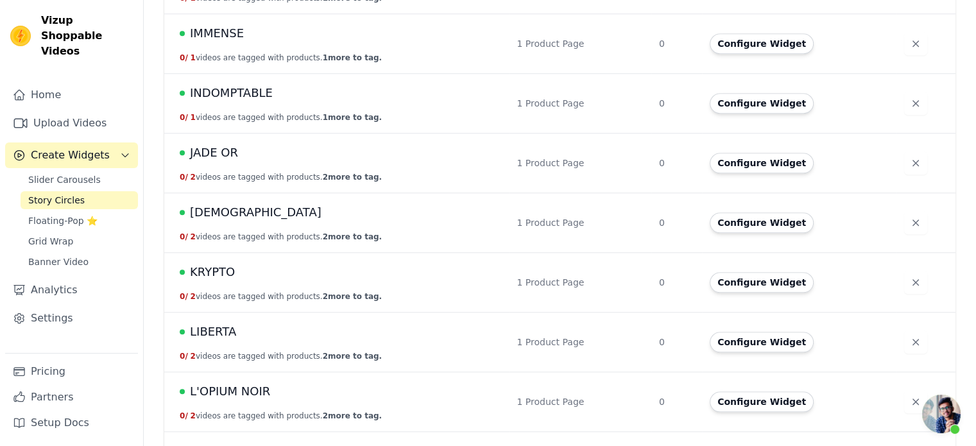
click at [226, 149] on span "JADE OR" at bounding box center [214, 153] width 48 height 18
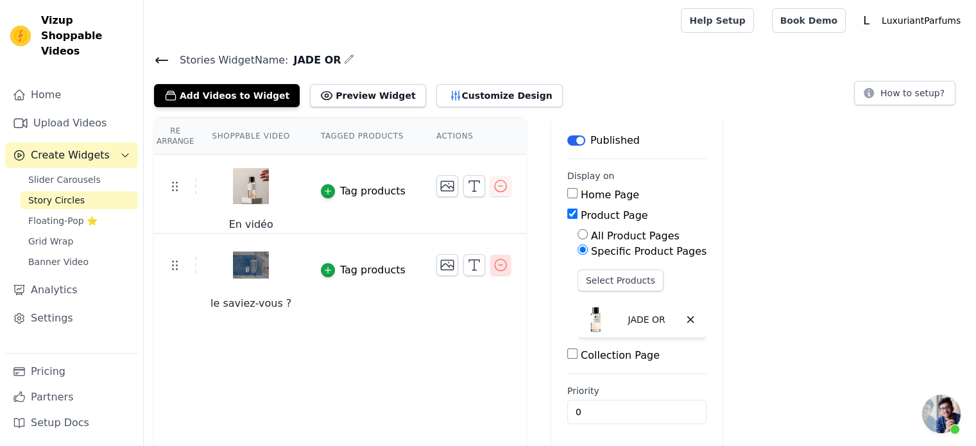
click at [493, 268] on icon "button" at bounding box center [500, 264] width 15 height 15
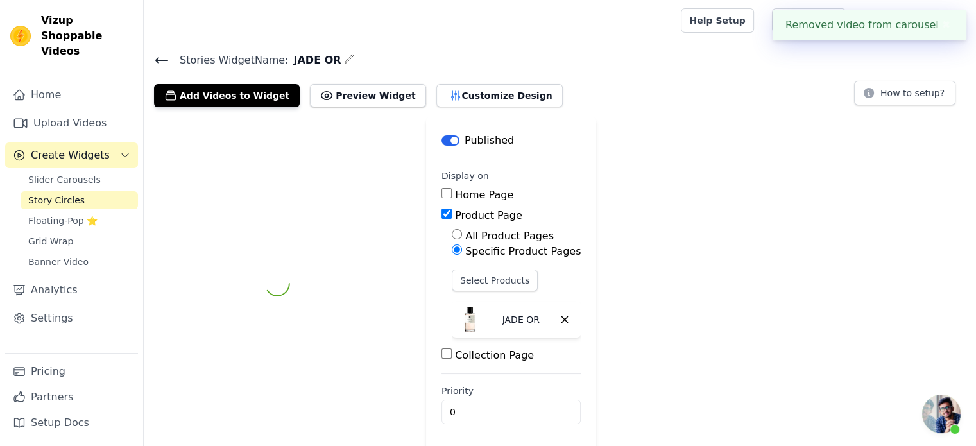
click at [485, 268] on div "Label Published Display on Home Page Product Page All Product Pages Specific Pr…" at bounding box center [560, 283] width 833 height 333
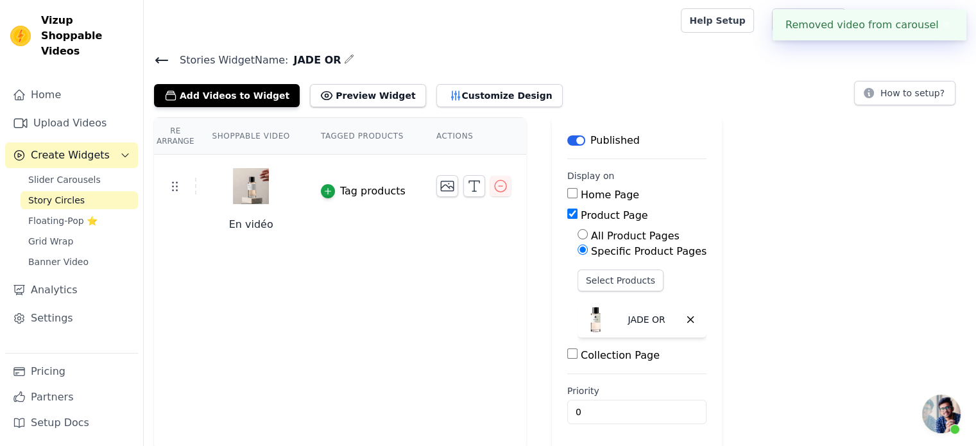
click at [65, 194] on span "Story Circles" at bounding box center [56, 200] width 56 height 13
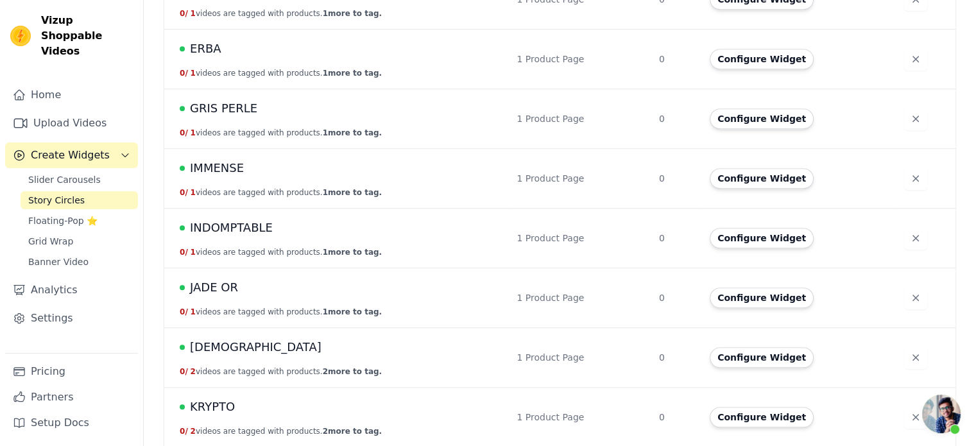
scroll to position [1028, 0]
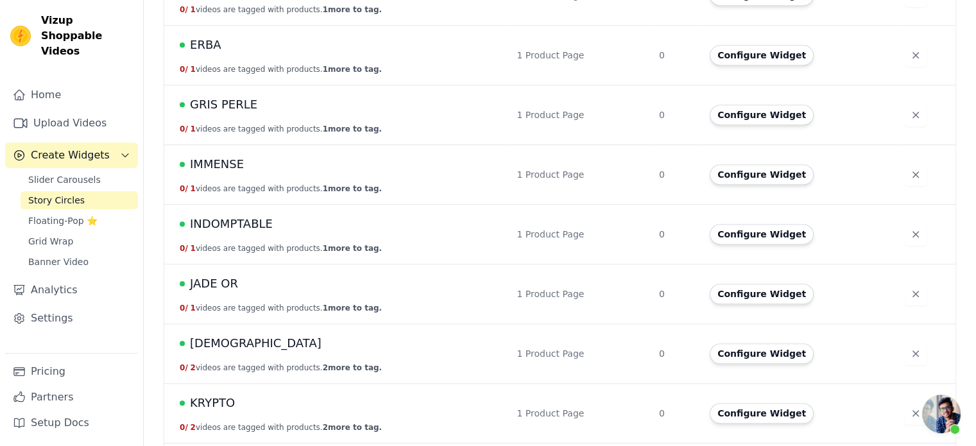
click at [205, 343] on span "[DEMOGRAPHIC_DATA]" at bounding box center [256, 343] width 132 height 18
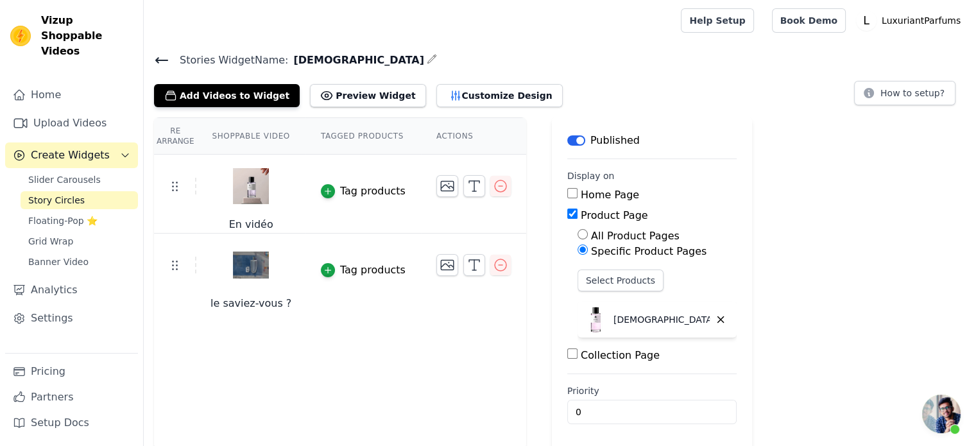
click at [495, 267] on icon "button" at bounding box center [501, 265] width 12 height 12
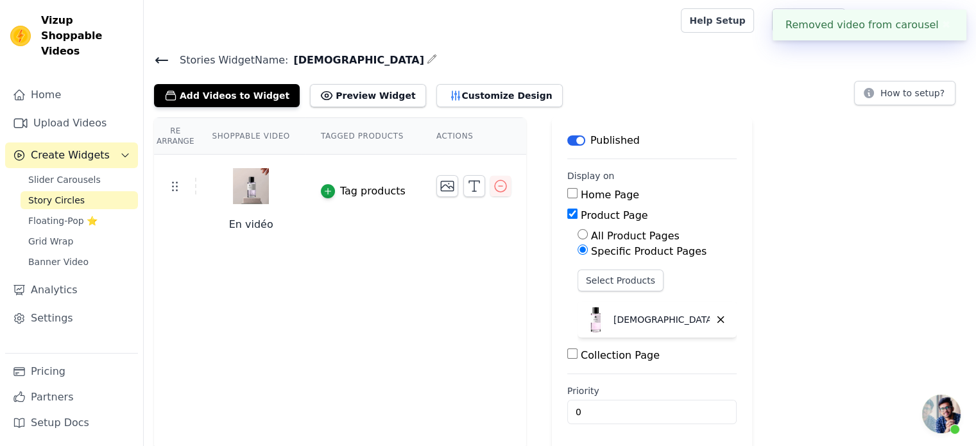
click at [63, 194] on span "Story Circles" at bounding box center [56, 200] width 56 height 13
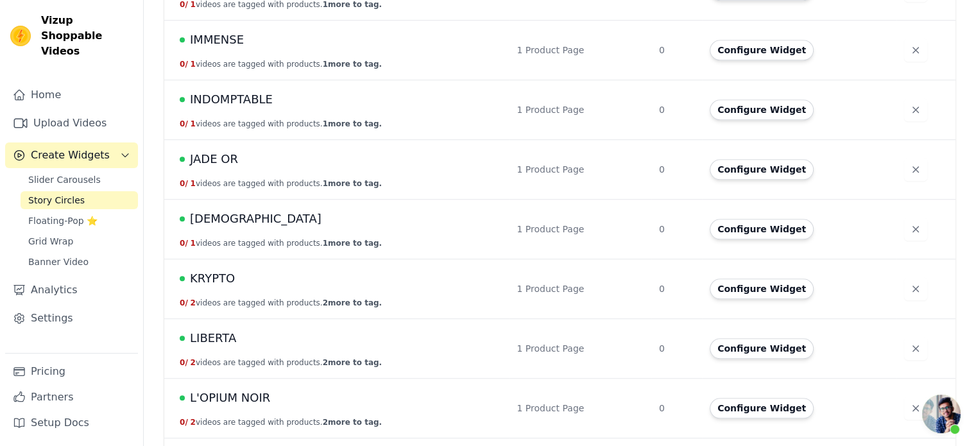
scroll to position [1253, 0]
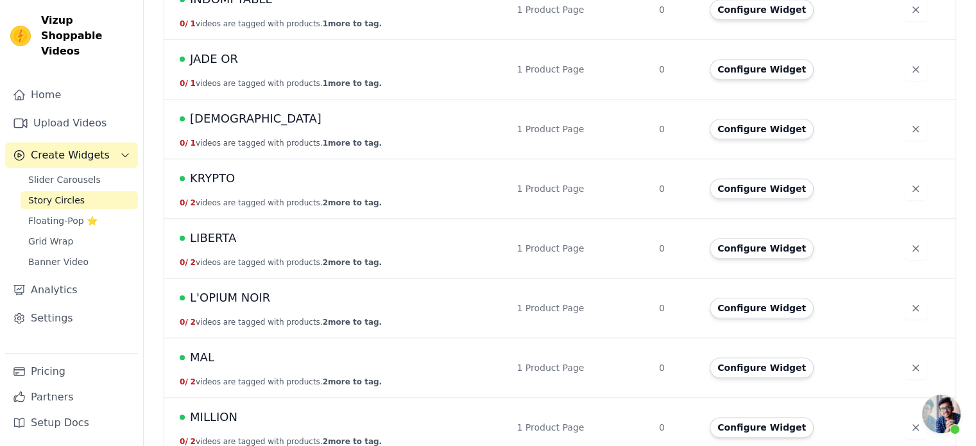
click at [218, 179] on span "KRYPTO" at bounding box center [212, 178] width 45 height 18
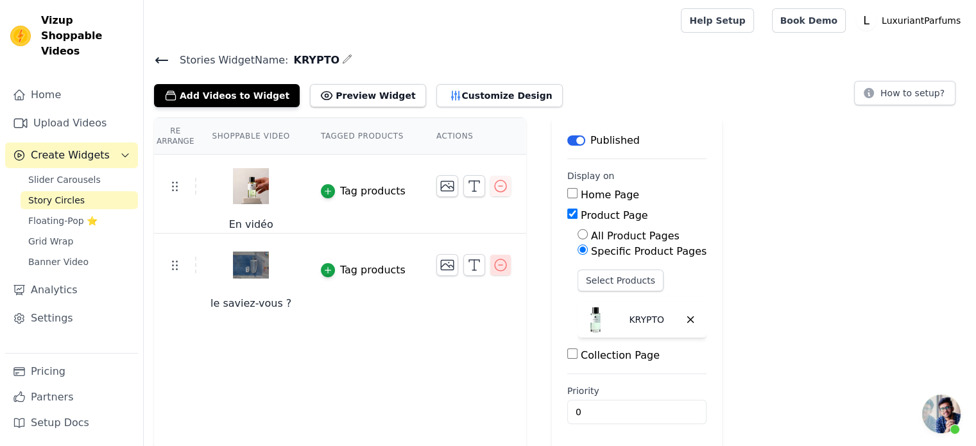
click at [493, 266] on icon "button" at bounding box center [500, 264] width 15 height 15
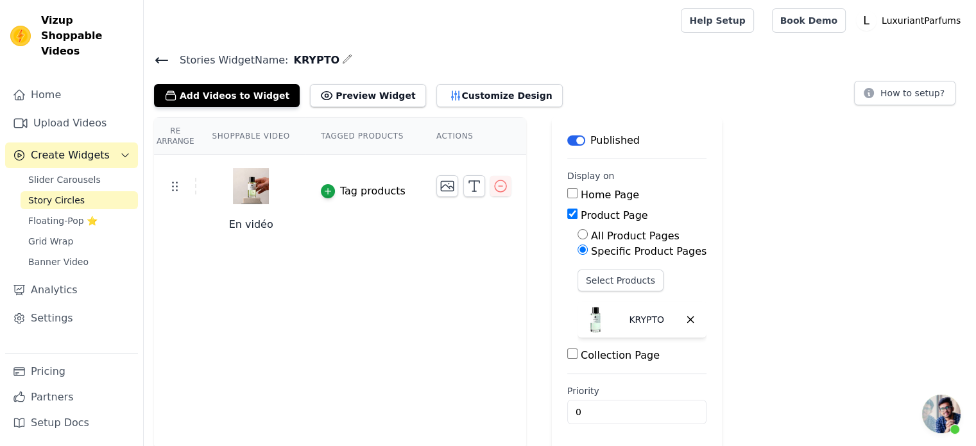
click at [101, 191] on link "Story Circles" at bounding box center [79, 200] width 117 height 18
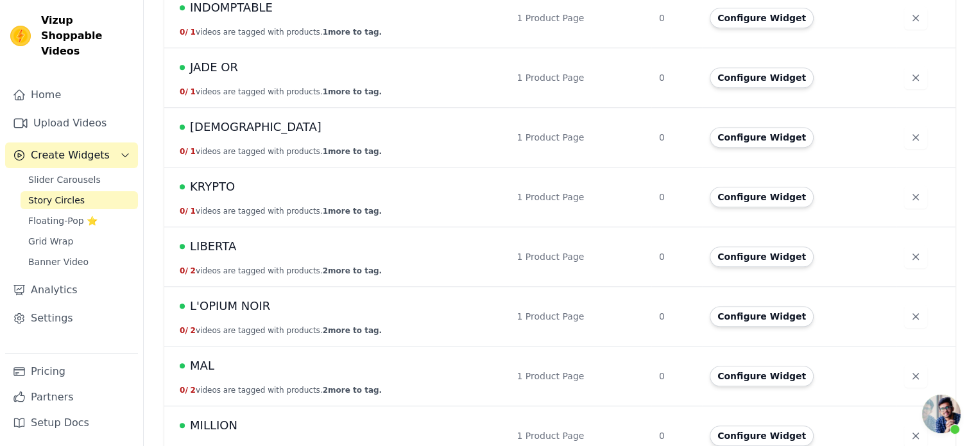
scroll to position [1245, 0]
click at [216, 243] on span "LIBERTA" at bounding box center [213, 246] width 46 height 18
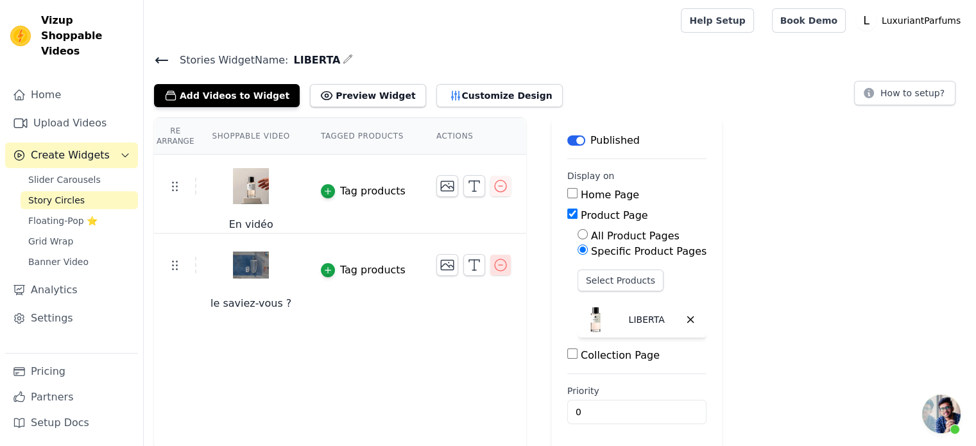
click at [493, 264] on icon "button" at bounding box center [500, 264] width 15 height 15
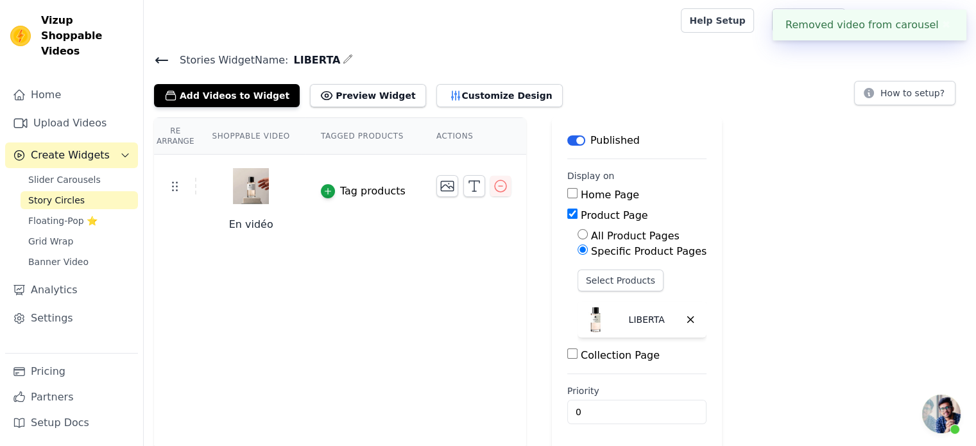
click at [68, 194] on span "Story Circles" at bounding box center [56, 200] width 56 height 13
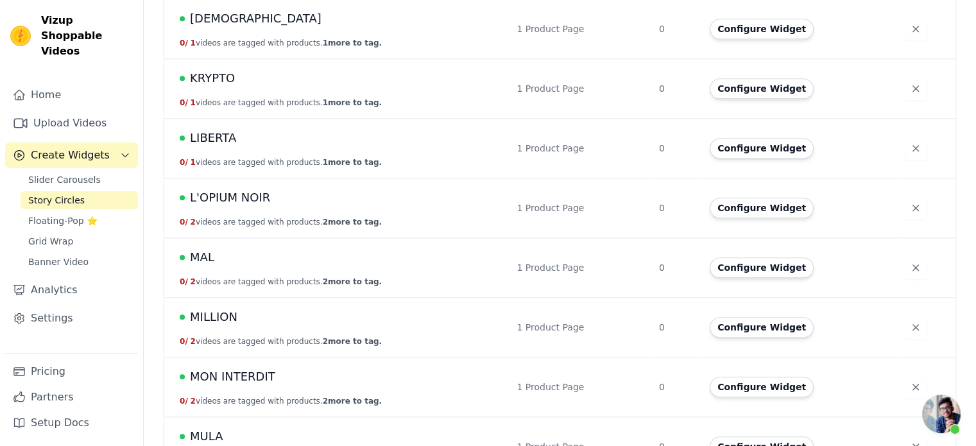
scroll to position [1397, 0]
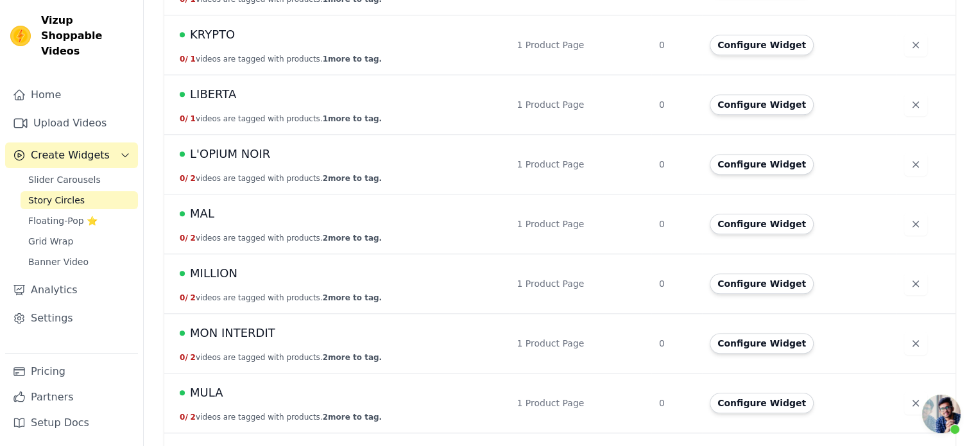
click at [219, 151] on span "L'OPIUM NOIR" at bounding box center [230, 154] width 80 height 18
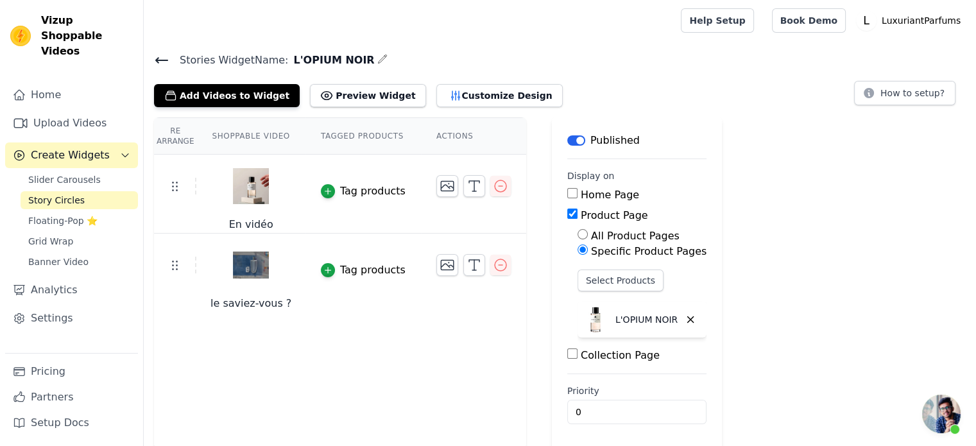
click at [485, 276] on td at bounding box center [473, 260] width 105 height 53
click at [493, 268] on icon "button" at bounding box center [500, 264] width 15 height 15
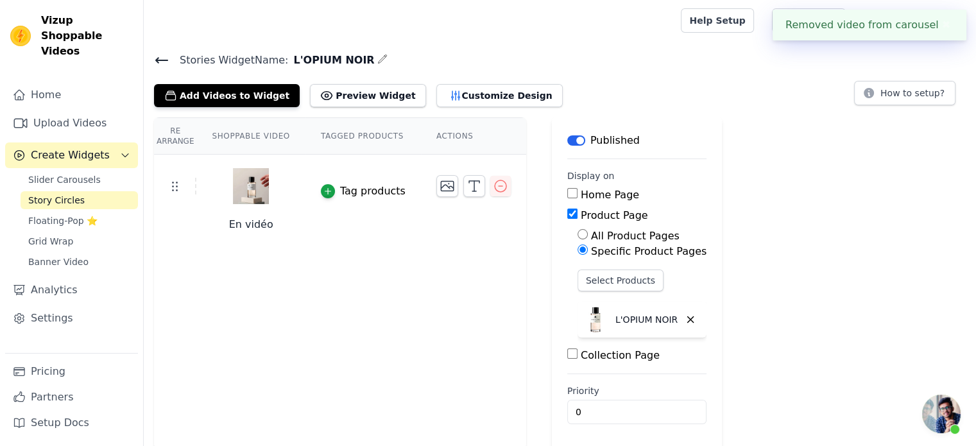
click at [69, 191] on link "Story Circles" at bounding box center [79, 200] width 117 height 18
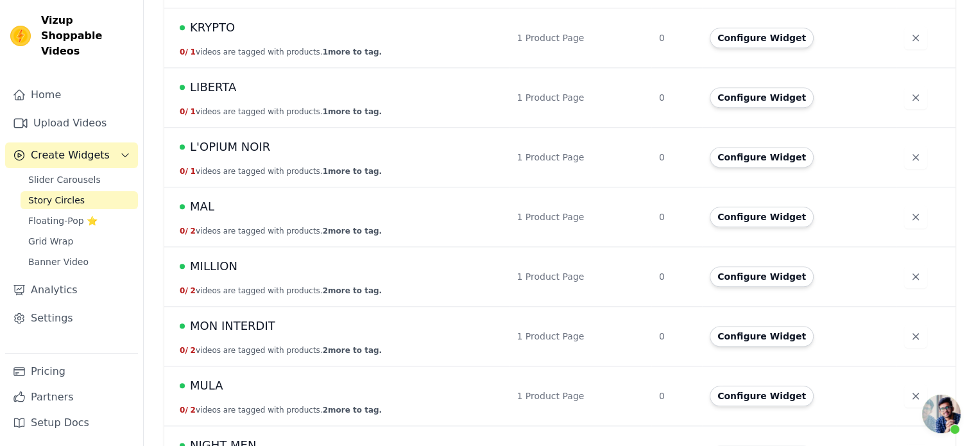
scroll to position [1404, 0]
click at [200, 209] on span "MAL" at bounding box center [202, 206] width 24 height 18
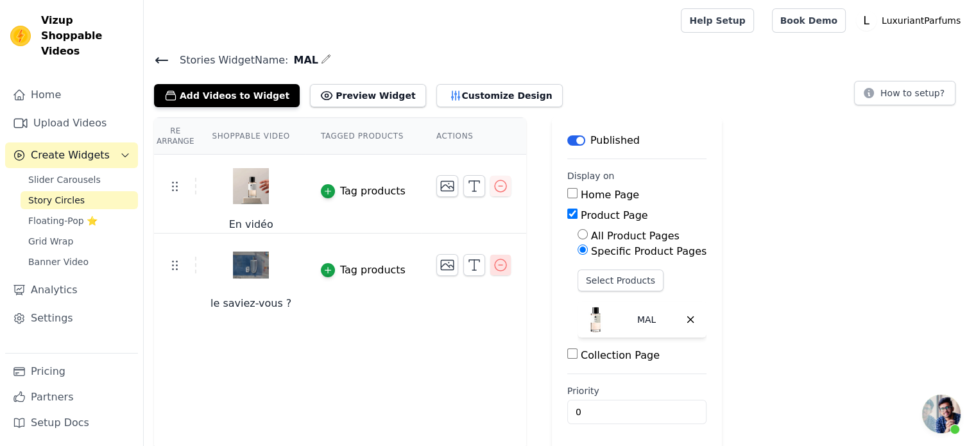
click at [495, 268] on icon "button" at bounding box center [501, 265] width 12 height 12
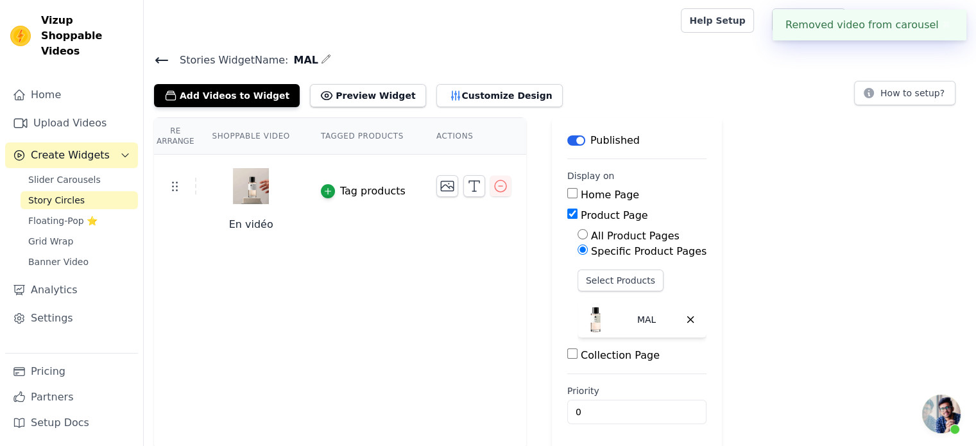
click at [75, 194] on span "Story Circles" at bounding box center [56, 200] width 56 height 13
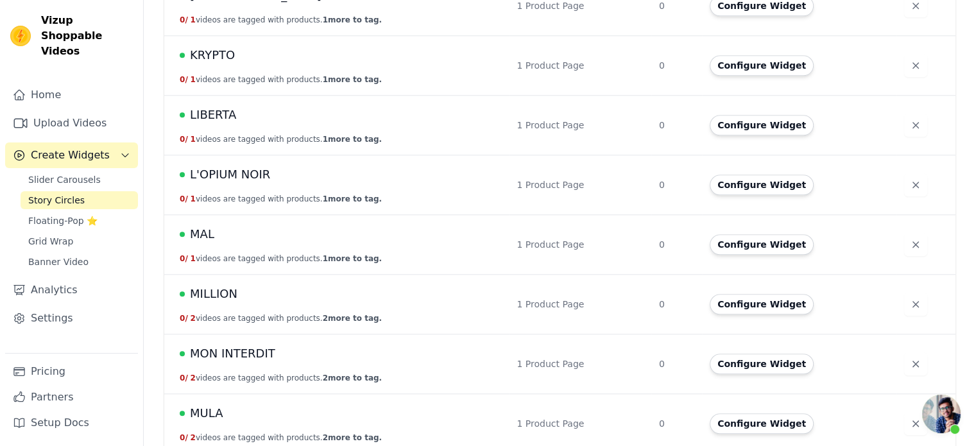
scroll to position [1413, 0]
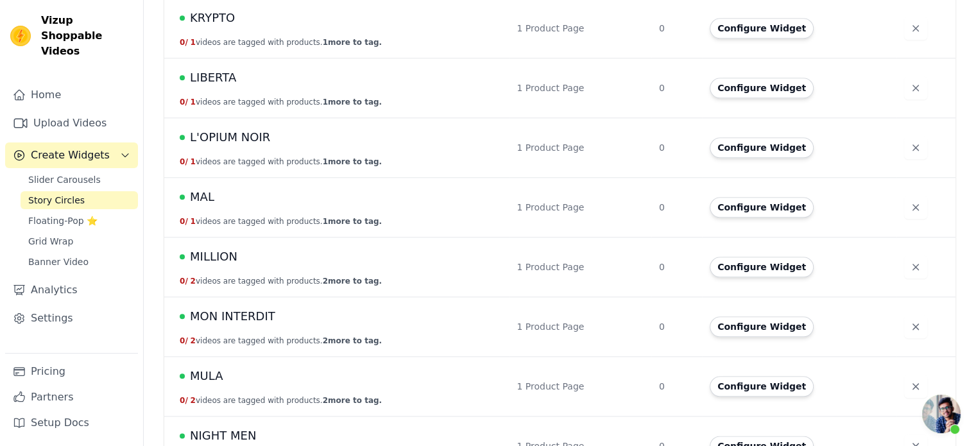
click at [198, 193] on span "MAL" at bounding box center [202, 197] width 24 height 18
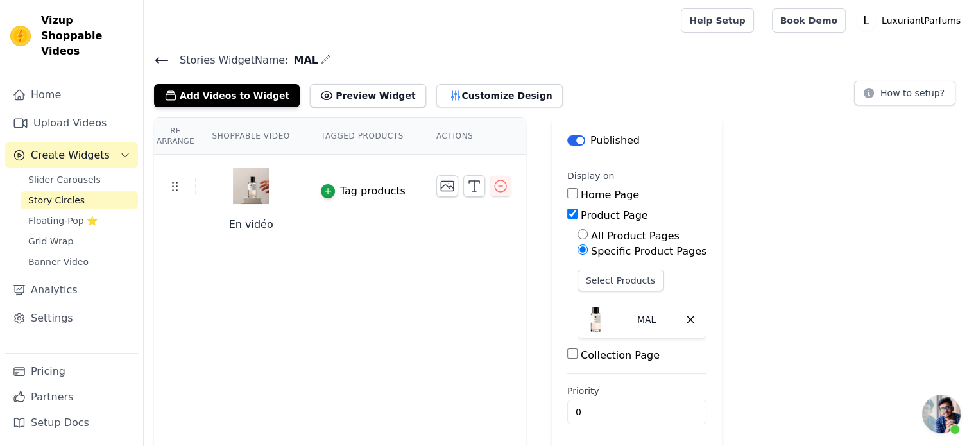
click at [62, 194] on span "Story Circles" at bounding box center [56, 200] width 56 height 13
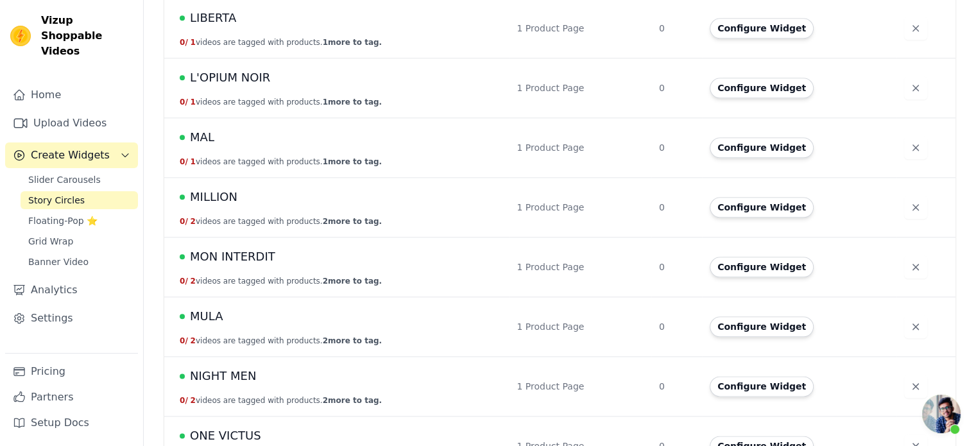
scroll to position [1487, 0]
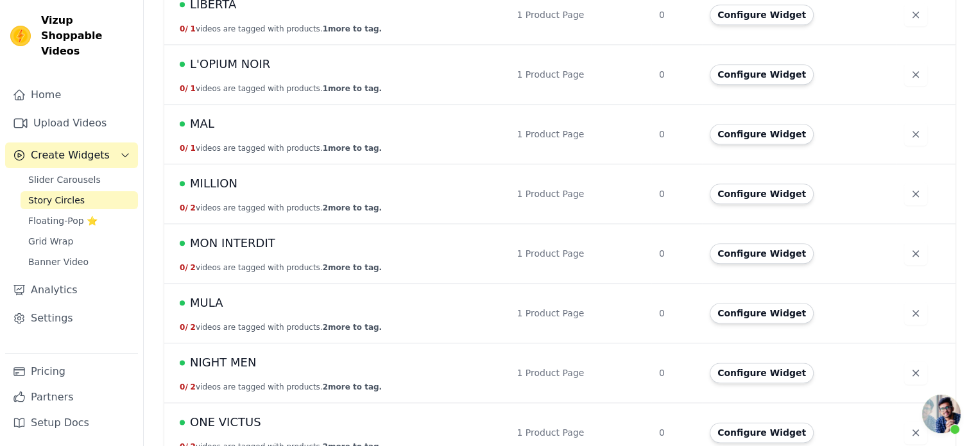
click at [220, 178] on span "MILLION" at bounding box center [214, 184] width 48 height 18
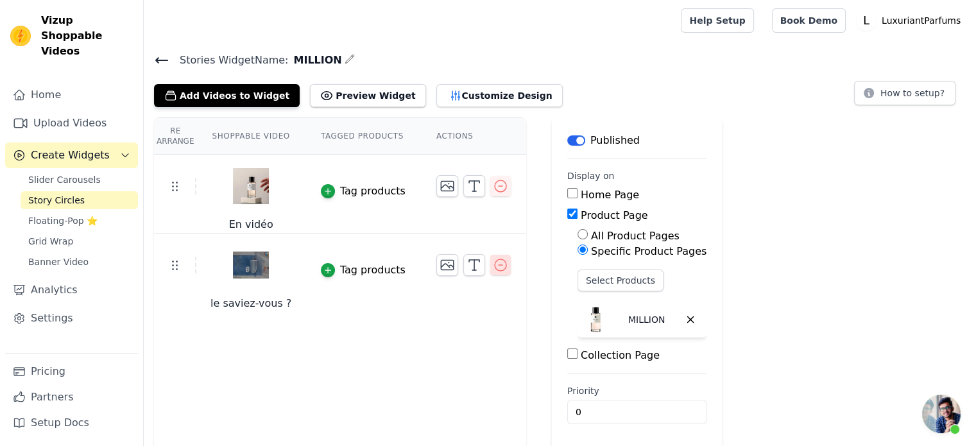
click at [493, 266] on icon "button" at bounding box center [500, 264] width 15 height 15
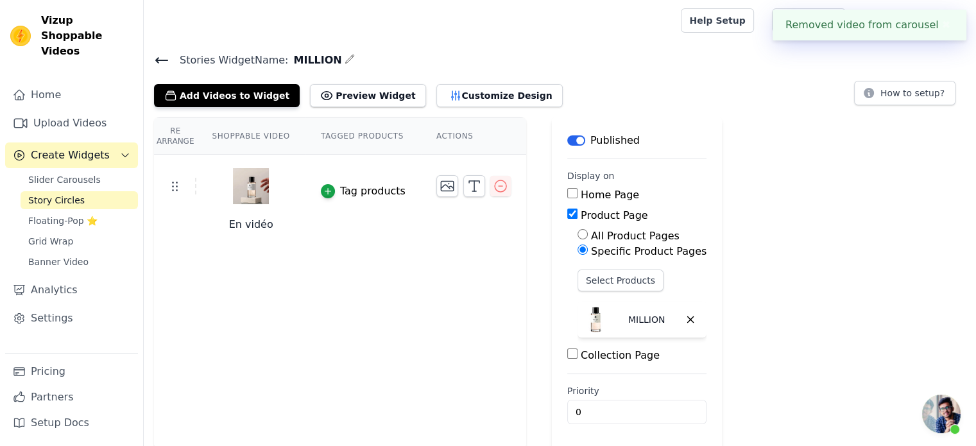
click at [61, 194] on span "Story Circles" at bounding box center [56, 200] width 56 height 13
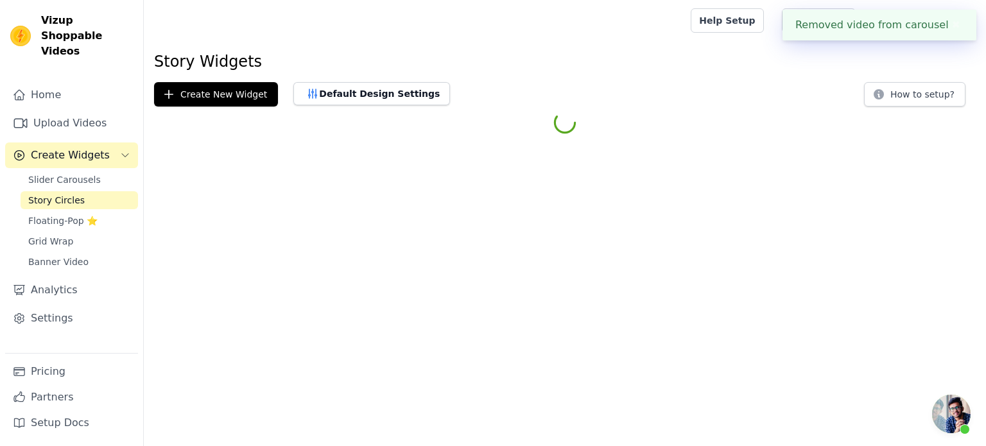
click at [61, 194] on span "Story Circles" at bounding box center [56, 200] width 56 height 13
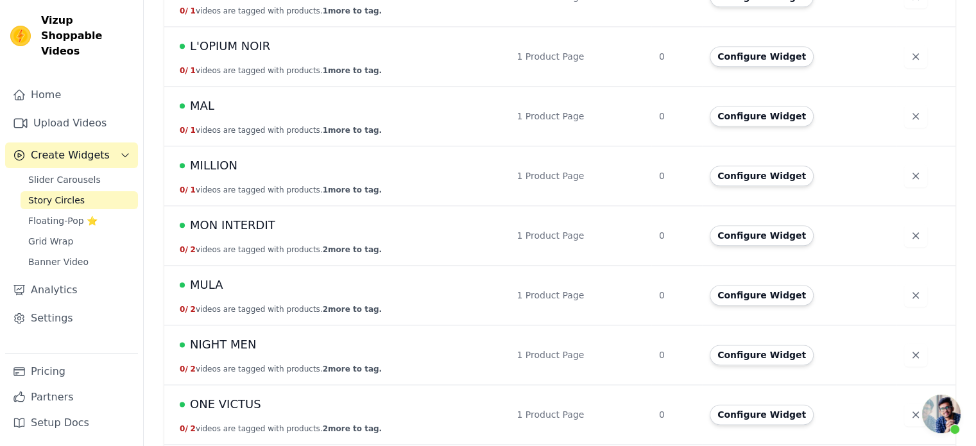
scroll to position [1507, 0]
